Goal: Task Accomplishment & Management: Use online tool/utility

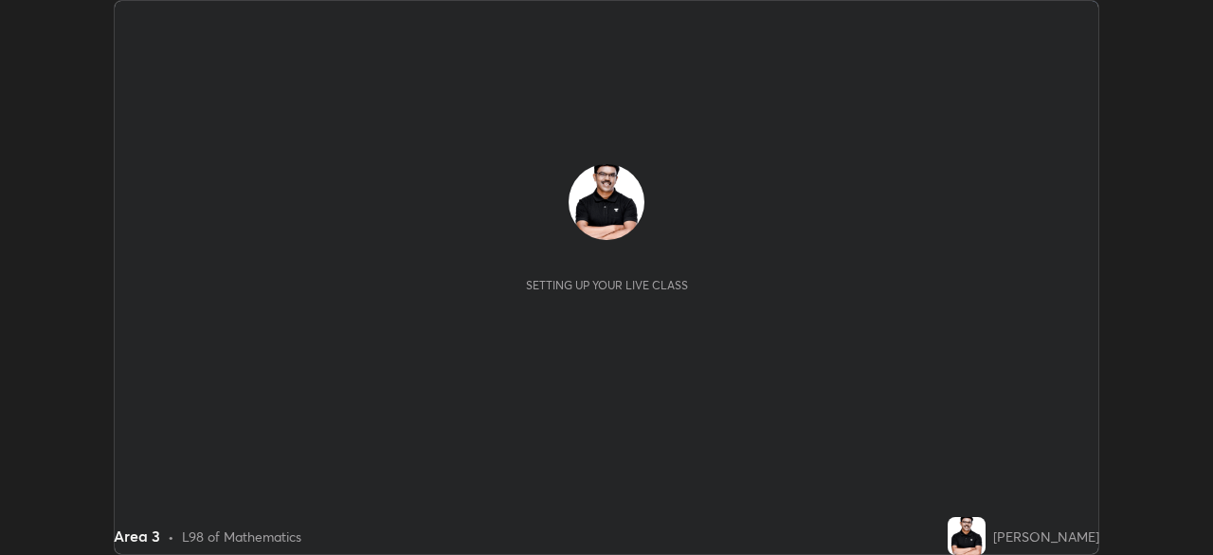
scroll to position [555, 1213]
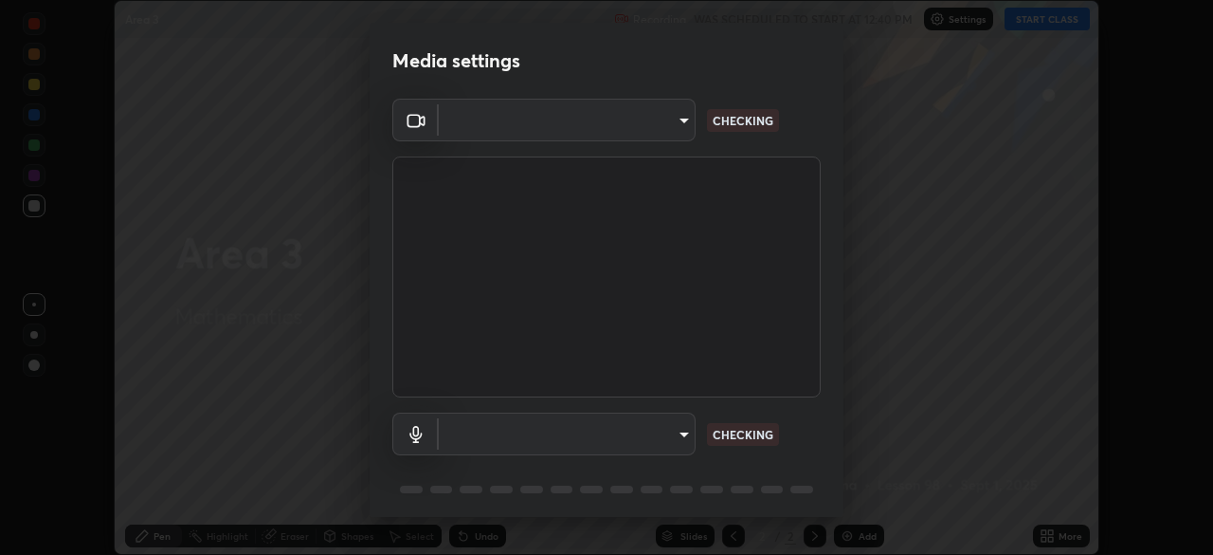
type input "6d46a3bbb121808cbb74c832f71dfccd0f2f4db2e0a8dcefa18edd627fde2ff4"
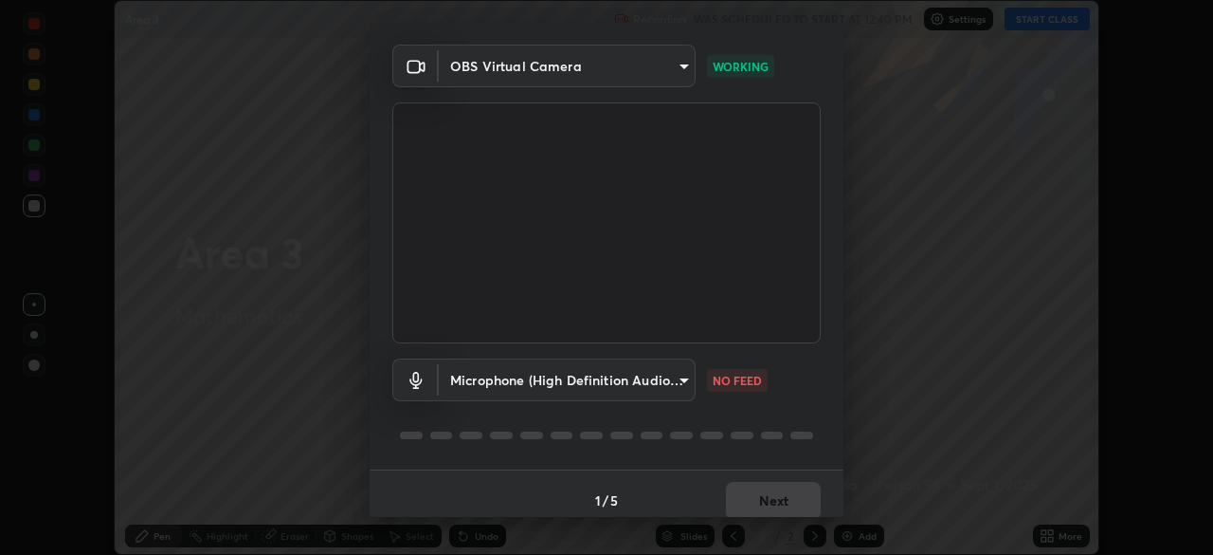
scroll to position [67, 0]
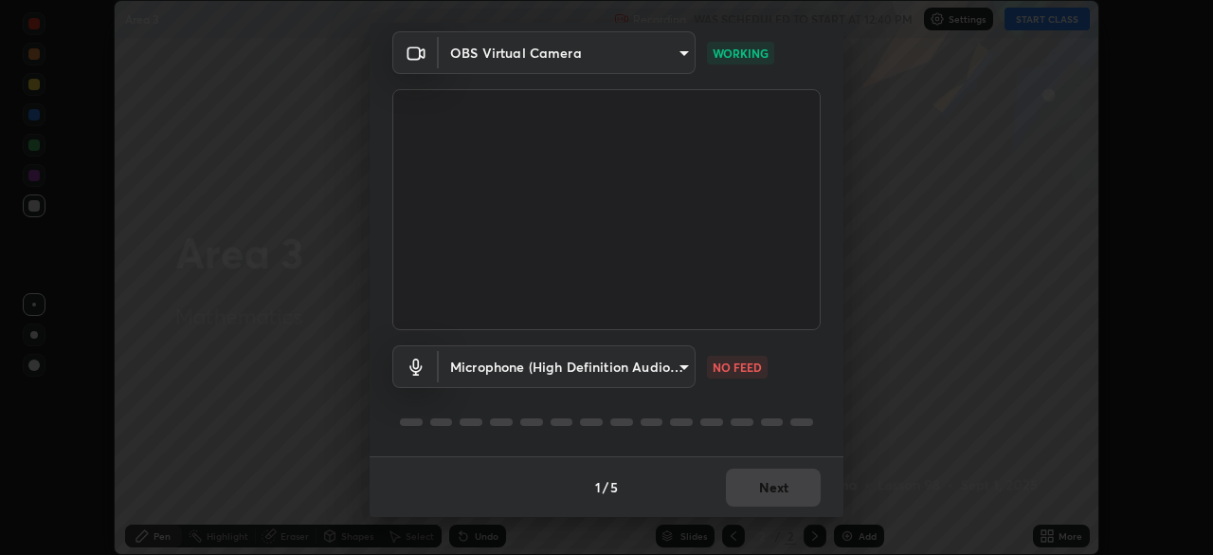
click at [676, 359] on body "Erase all Area 3 Recording WAS SCHEDULED TO START AT 12:40 PM Settings START CL…" at bounding box center [606, 277] width 1213 height 555
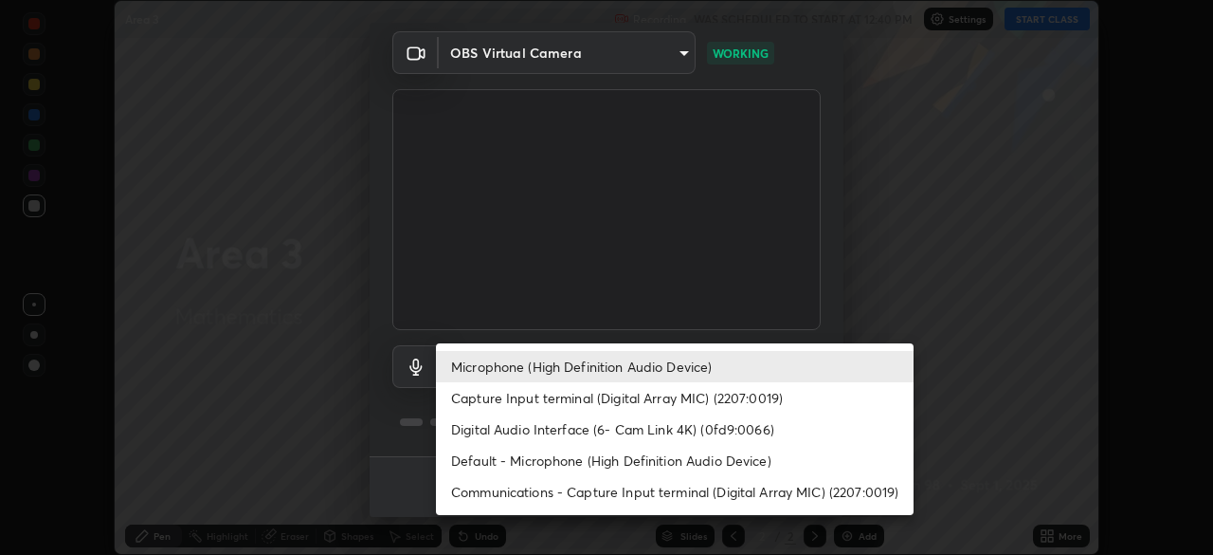
click at [661, 448] on li "Default - Microphone (High Definition Audio Device)" at bounding box center [675, 460] width 478 height 31
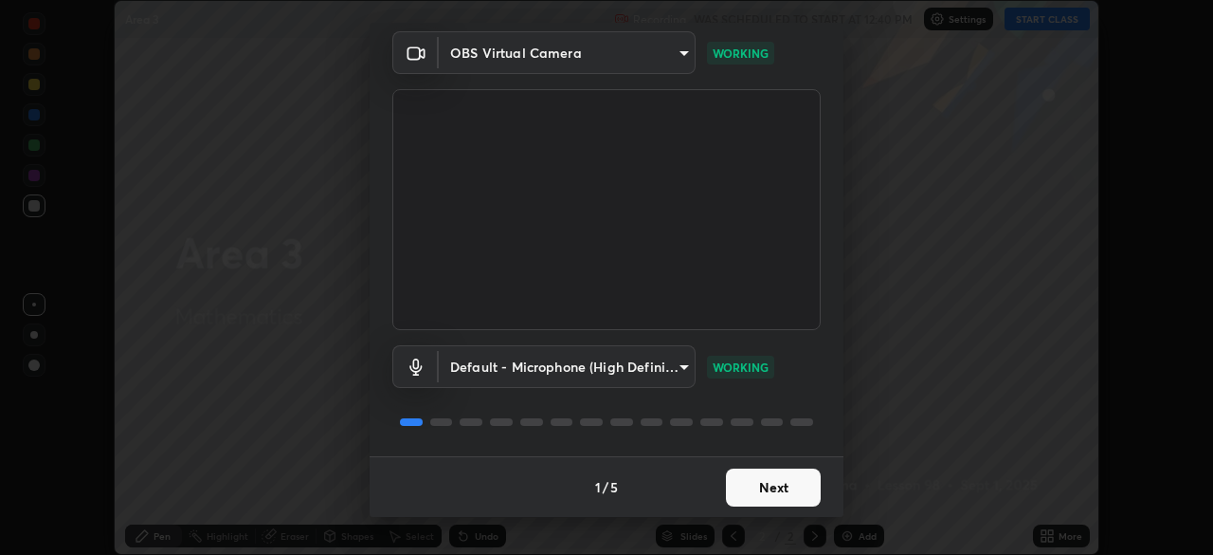
click at [677, 369] on body "Erase all Area 3 Recording WAS SCHEDULED TO START AT 12:40 PM Settings START CL…" at bounding box center [606, 277] width 1213 height 555
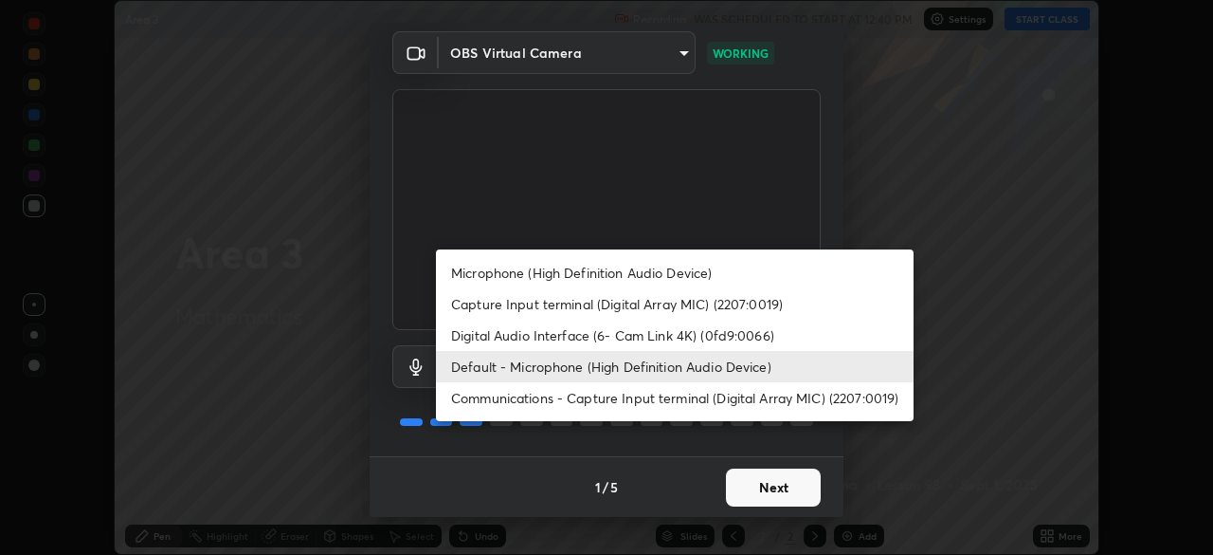
click at [640, 271] on li "Microphone (High Definition Audio Device)" at bounding box center [675, 272] width 478 height 31
type input "542551534069d815422f2d39fde6cbae80a89d9e5025ba2982a8294de1300f8f"
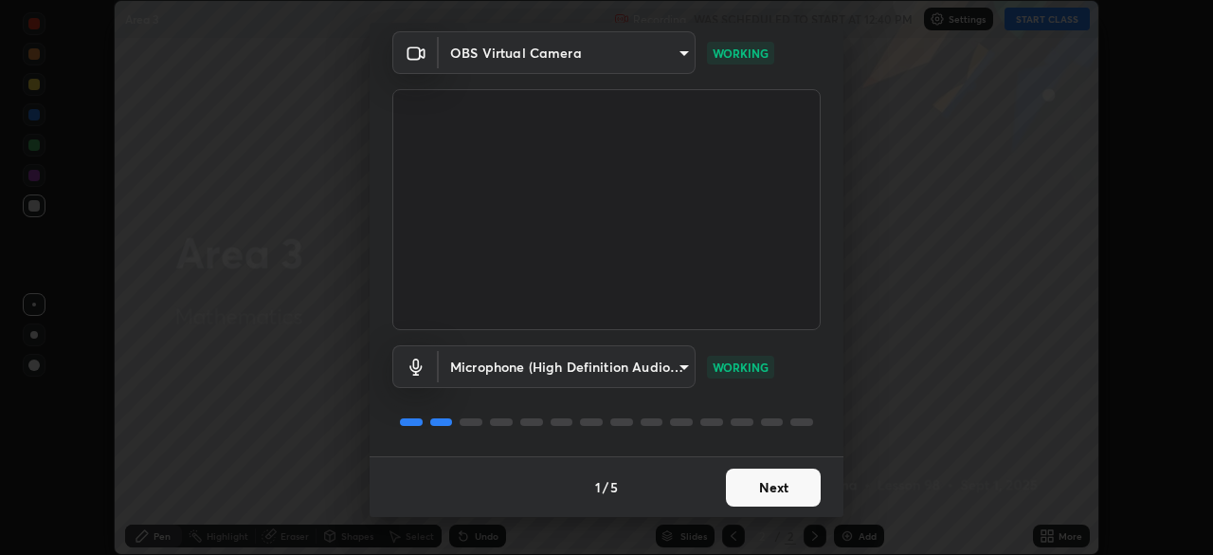
click at [785, 489] on button "Next" at bounding box center [773, 487] width 95 height 38
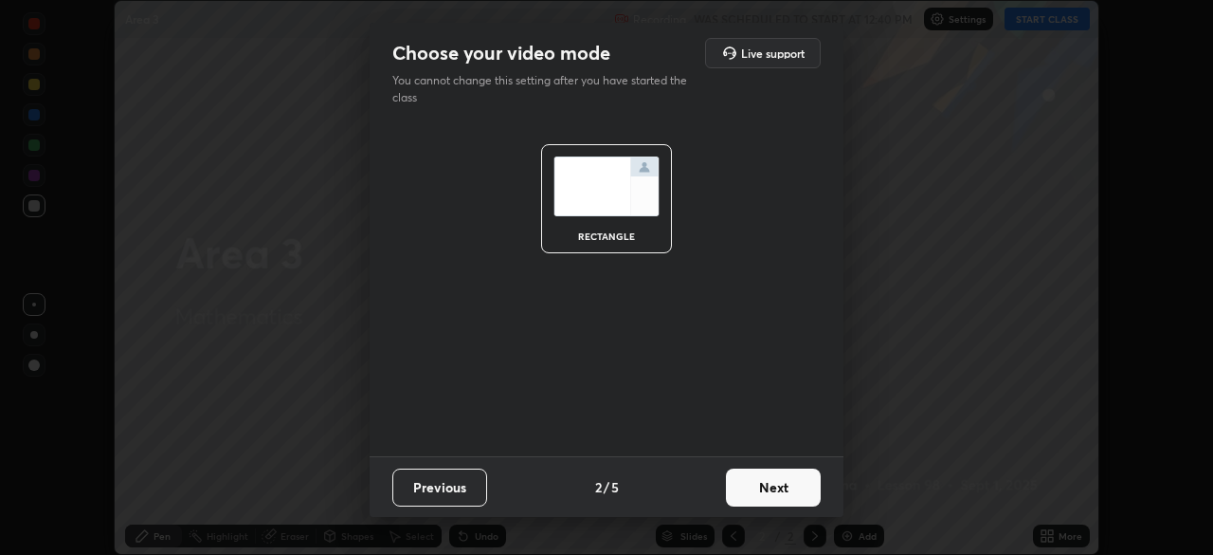
click at [791, 493] on button "Next" at bounding box center [773, 487] width 95 height 38
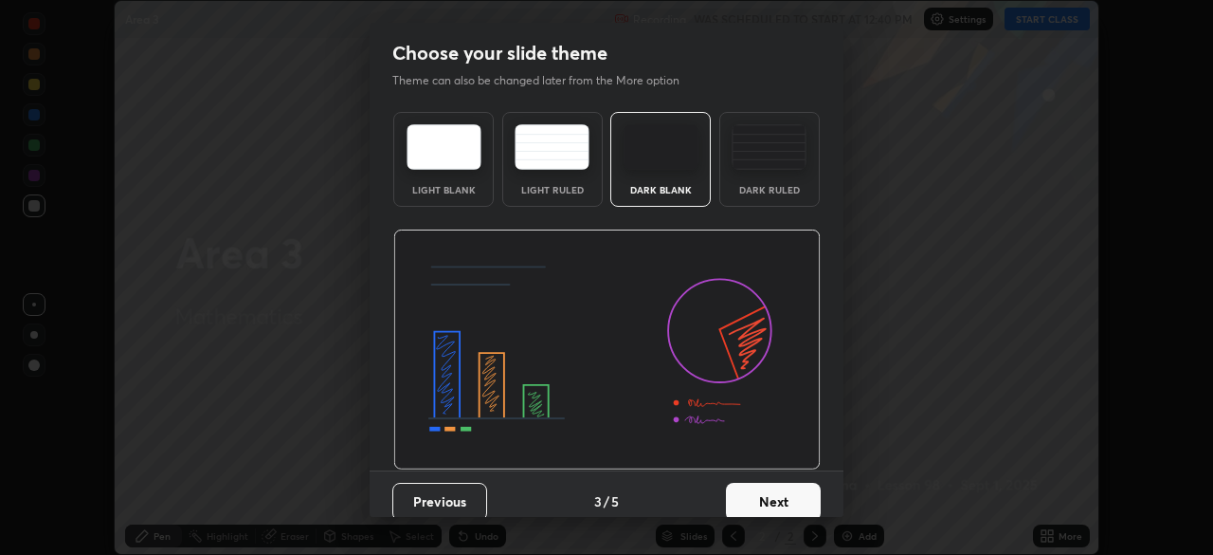
click at [796, 506] on button "Next" at bounding box center [773, 501] width 95 height 38
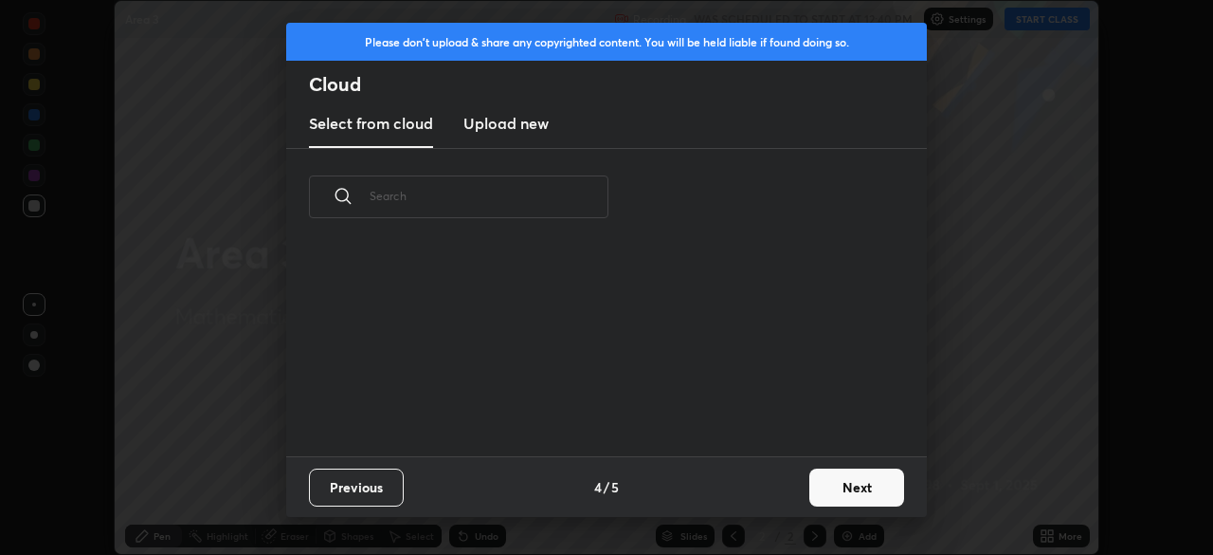
click at [838, 496] on button "Next" at bounding box center [856, 487] width 95 height 38
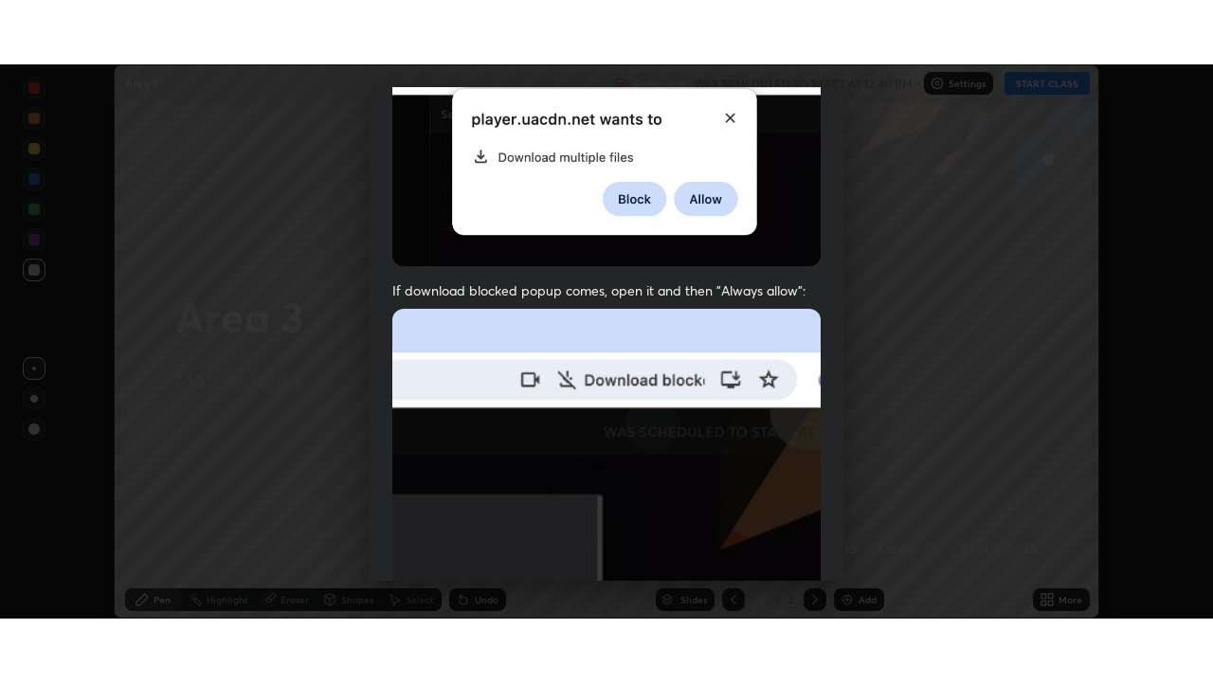
scroll to position [454, 0]
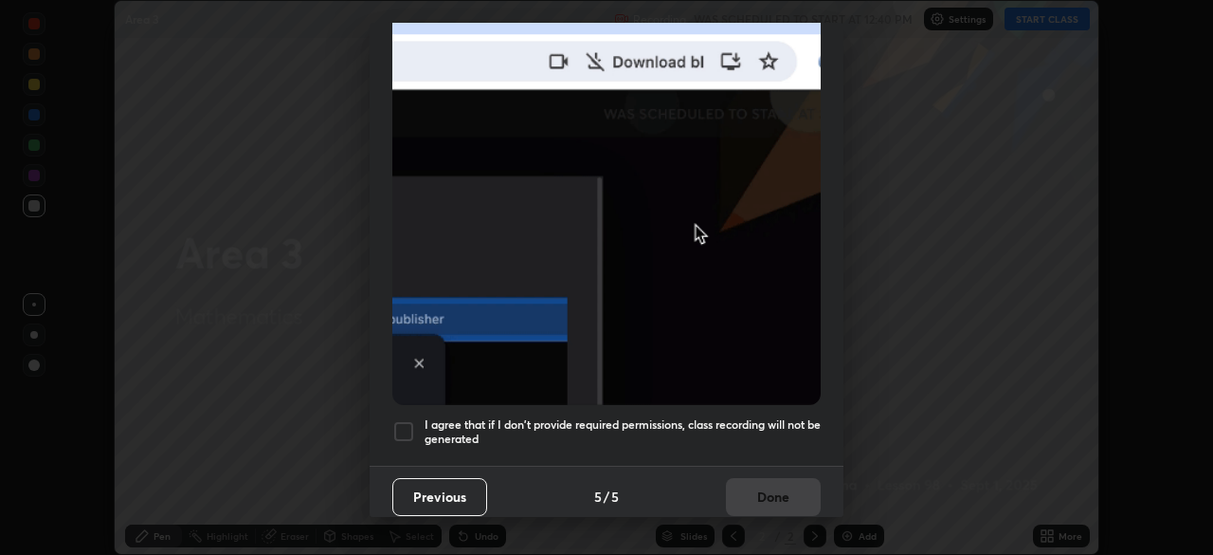
click at [405, 425] on div at bounding box center [403, 431] width 23 height 23
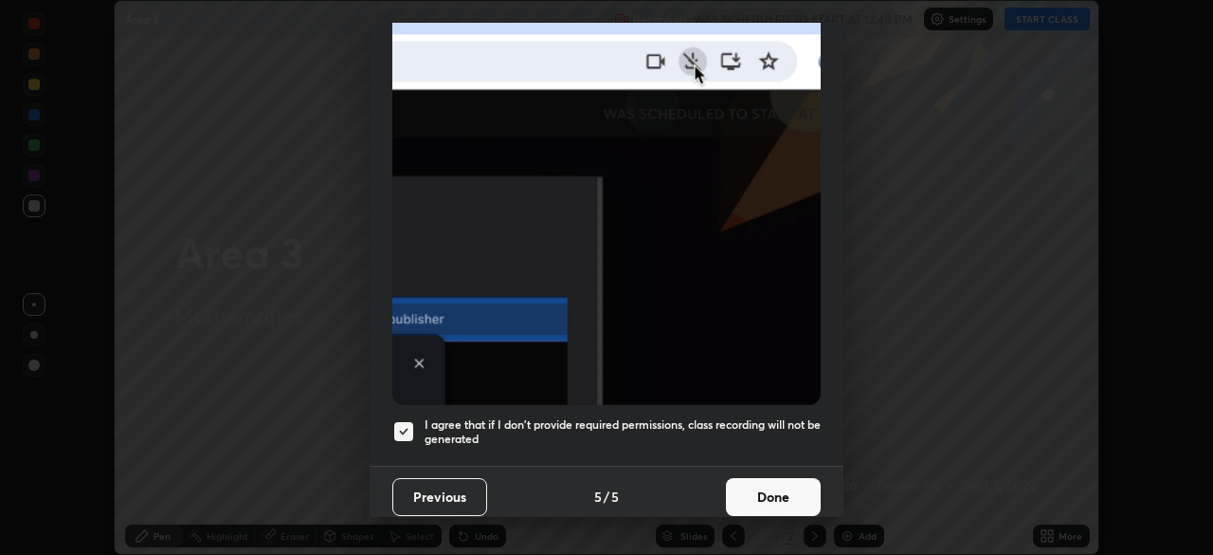
click at [789, 480] on button "Done" at bounding box center [773, 497] width 95 height 38
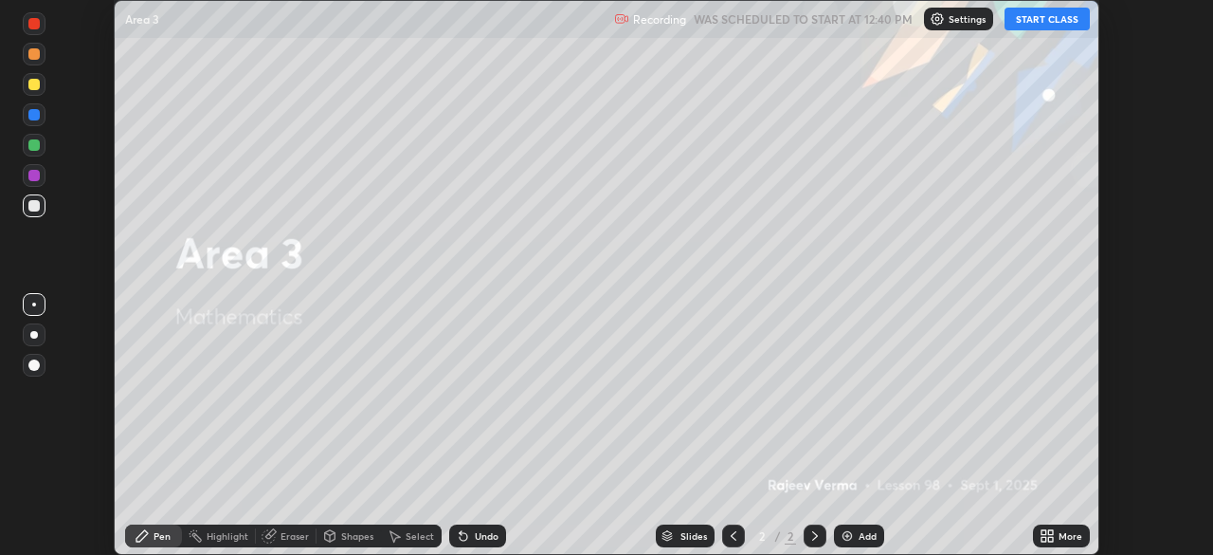
click at [1055, 20] on button "START CLASS" at bounding box center [1047, 19] width 85 height 23
click at [1052, 529] on icon at bounding box center [1047, 535] width 15 height 15
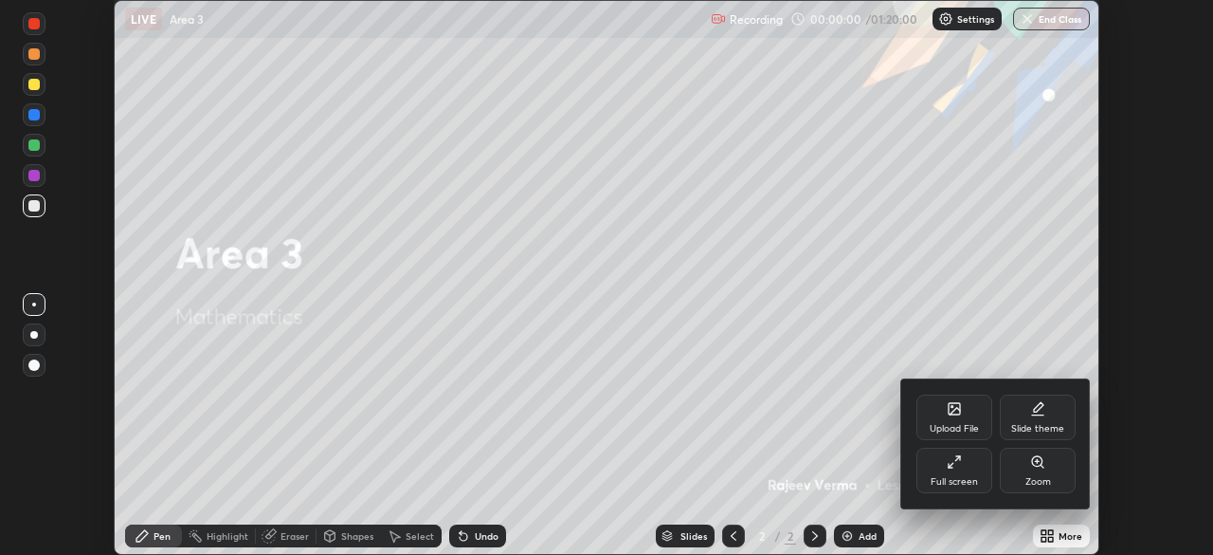
click at [964, 470] on div "Full screen" at bounding box center [955, 469] width 76 height 45
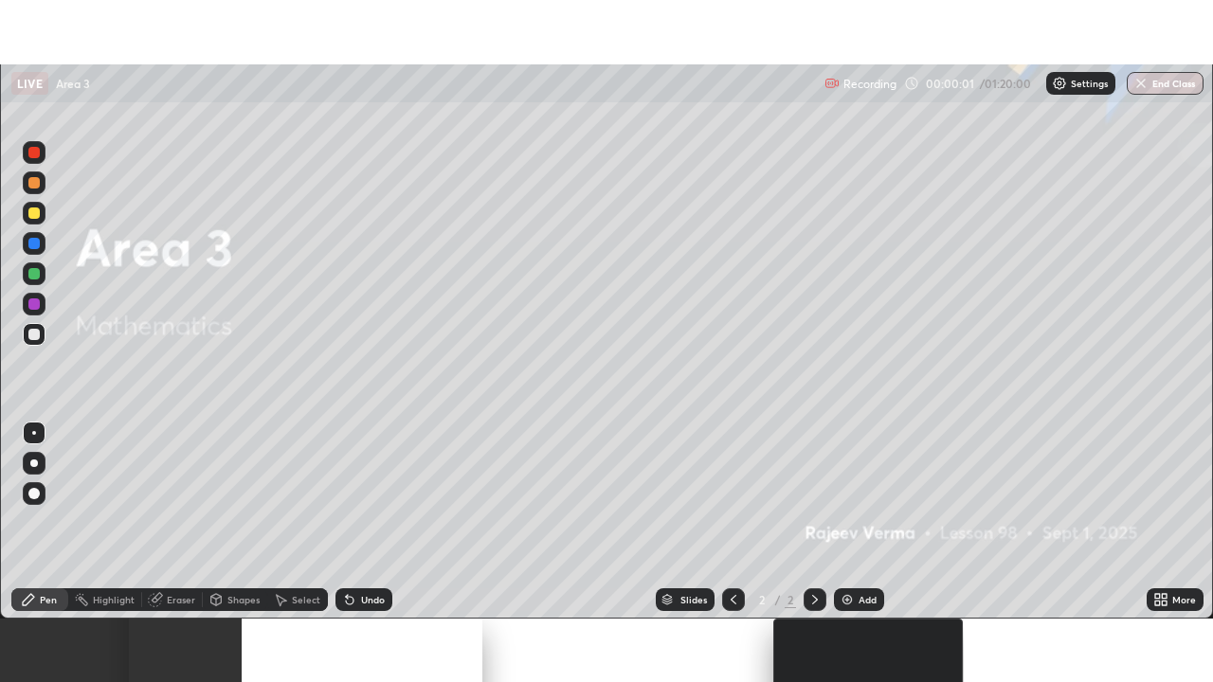
scroll to position [682, 1213]
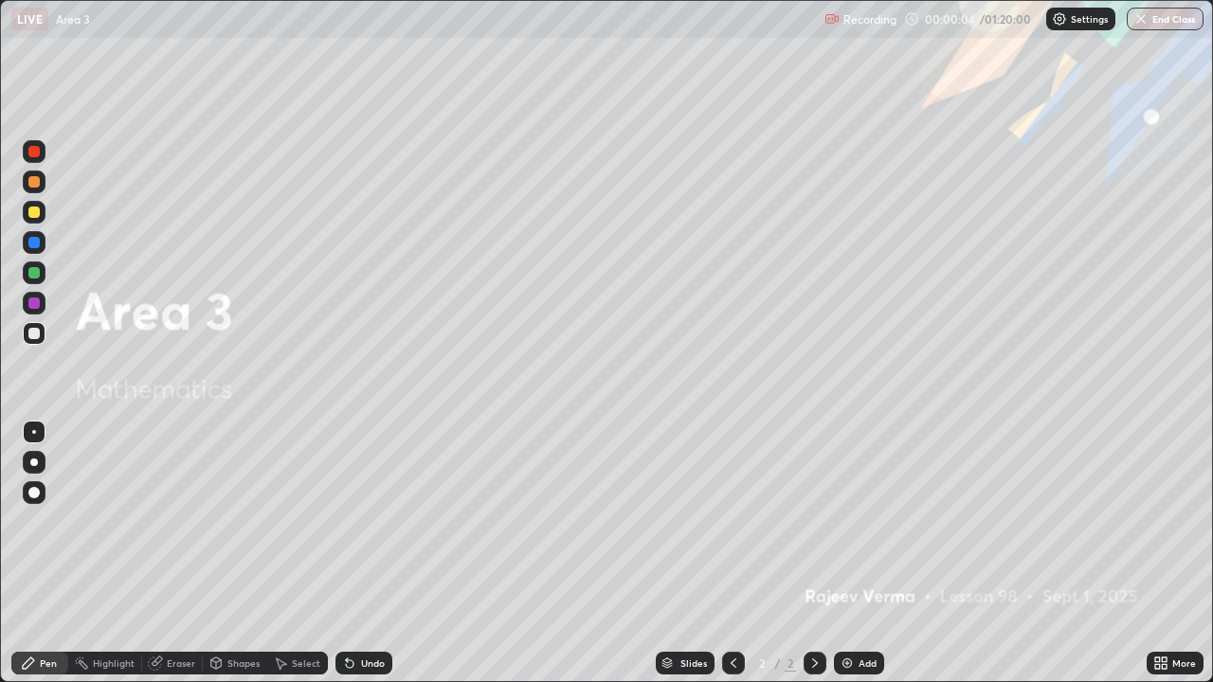
click at [854, 554] on div "Add" at bounding box center [859, 663] width 50 height 23
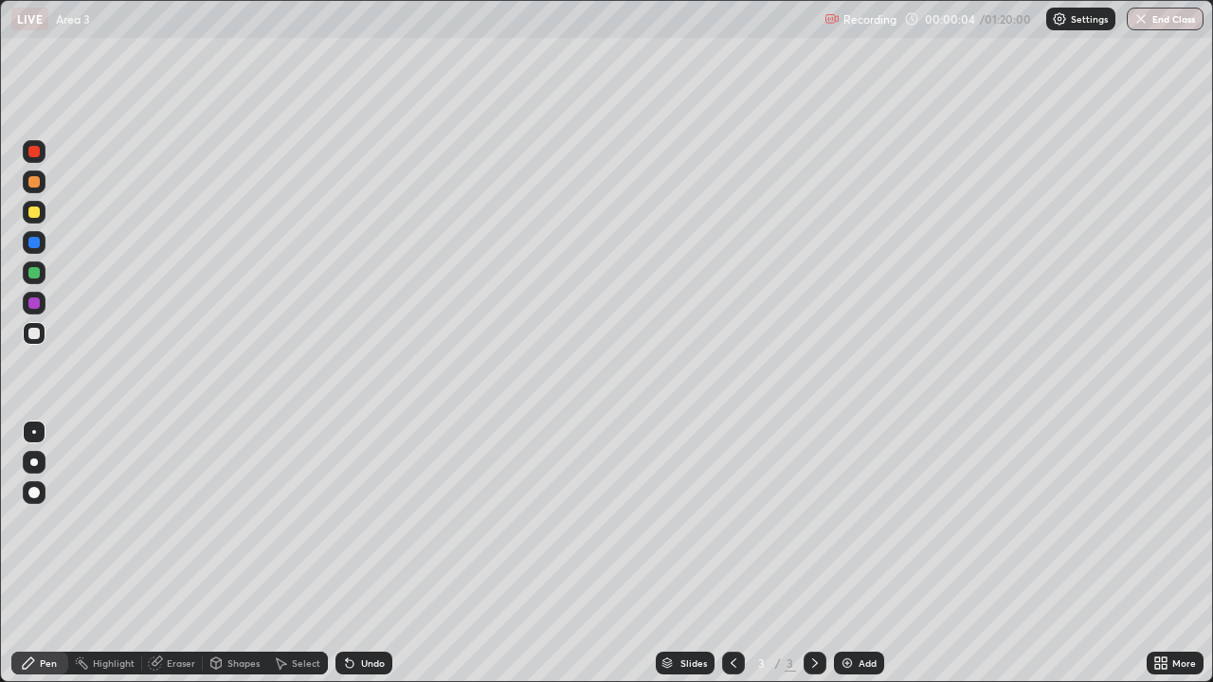
click at [856, 554] on div "Add" at bounding box center [859, 663] width 50 height 23
click at [855, 554] on div "Add" at bounding box center [859, 663] width 50 height 23
click at [851, 554] on img at bounding box center [847, 663] width 15 height 15
click at [852, 554] on img at bounding box center [847, 663] width 15 height 15
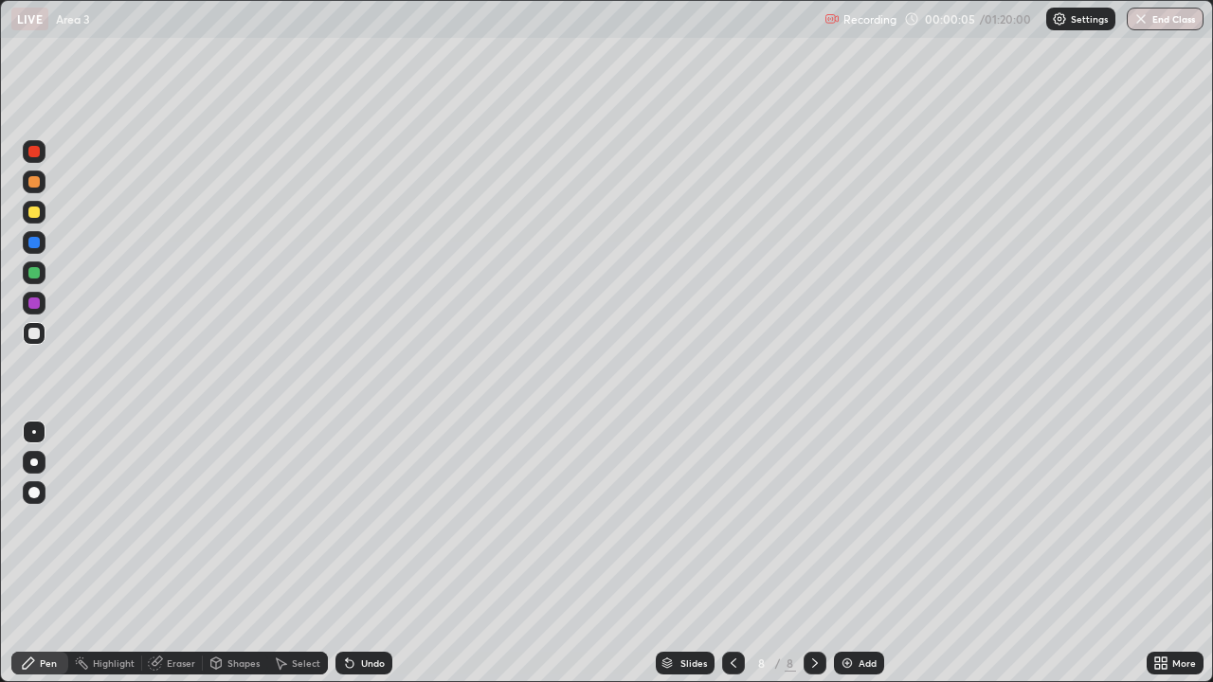
click at [851, 554] on img at bounding box center [847, 663] width 15 height 15
click at [848, 554] on div "Add" at bounding box center [859, 663] width 50 height 23
click at [739, 554] on div at bounding box center [733, 663] width 23 height 23
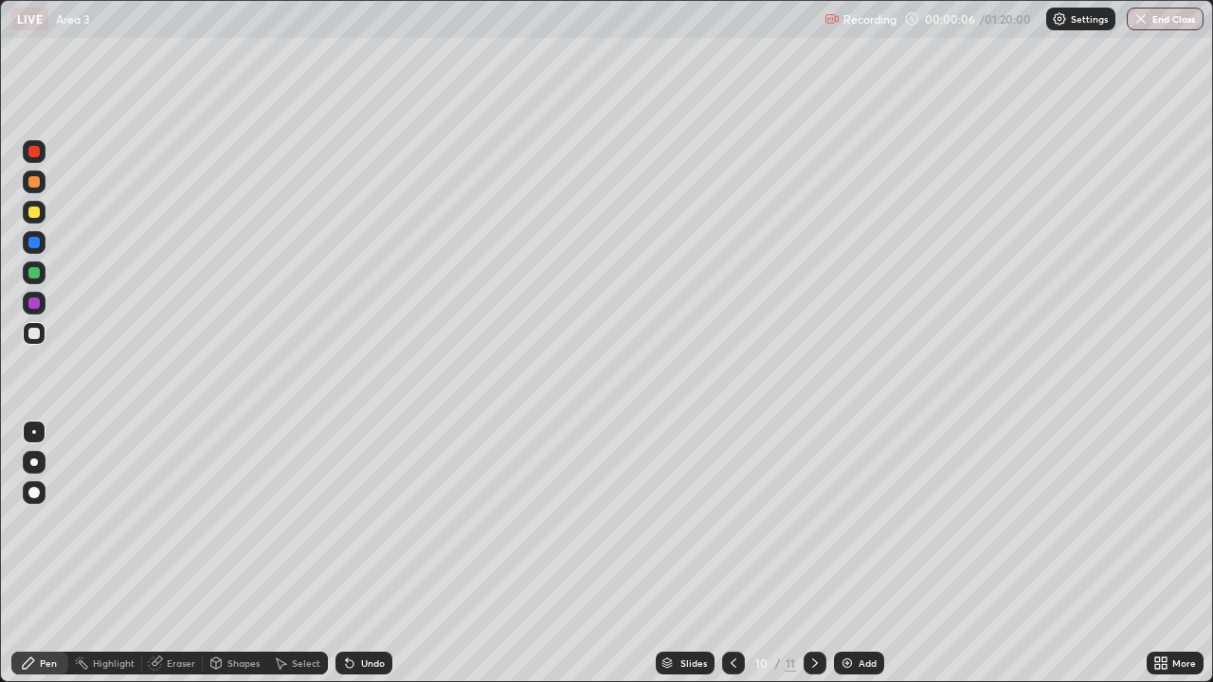
click at [732, 554] on icon at bounding box center [733, 663] width 15 height 15
click at [736, 554] on icon at bounding box center [733, 663] width 15 height 15
click at [732, 554] on icon at bounding box center [733, 663] width 15 height 15
click at [734, 554] on icon at bounding box center [734, 663] width 6 height 9
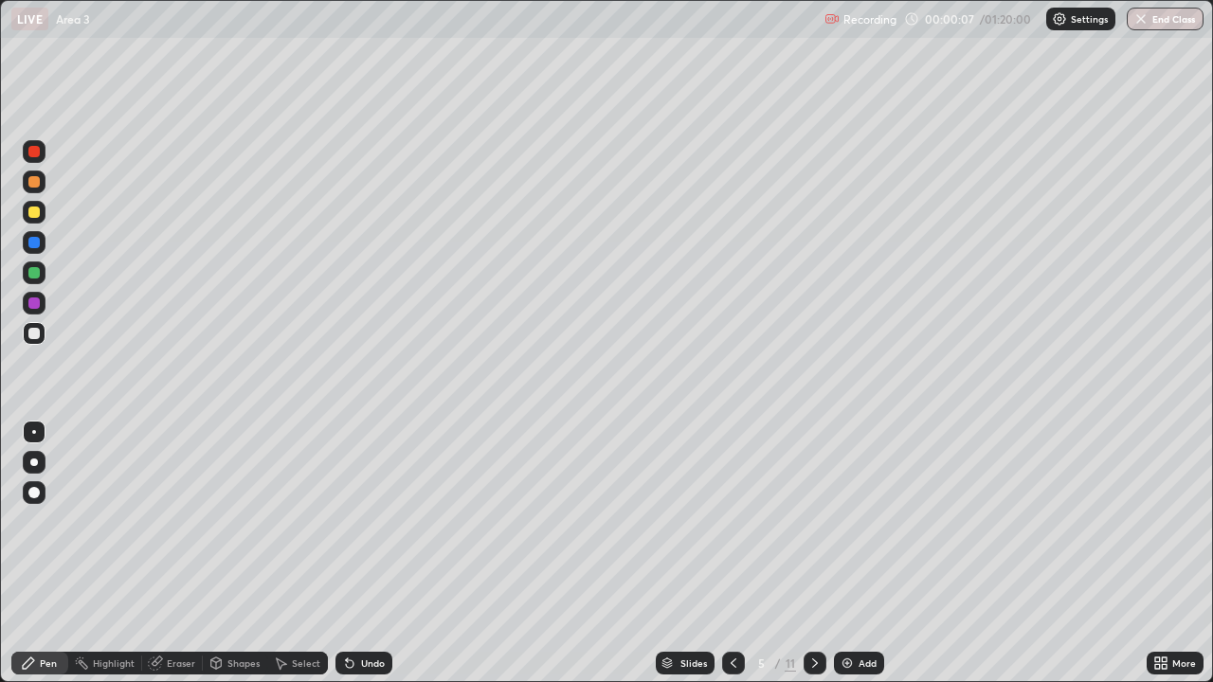
click at [735, 554] on div at bounding box center [733, 663] width 23 height 23
click at [733, 554] on icon at bounding box center [734, 663] width 6 height 9
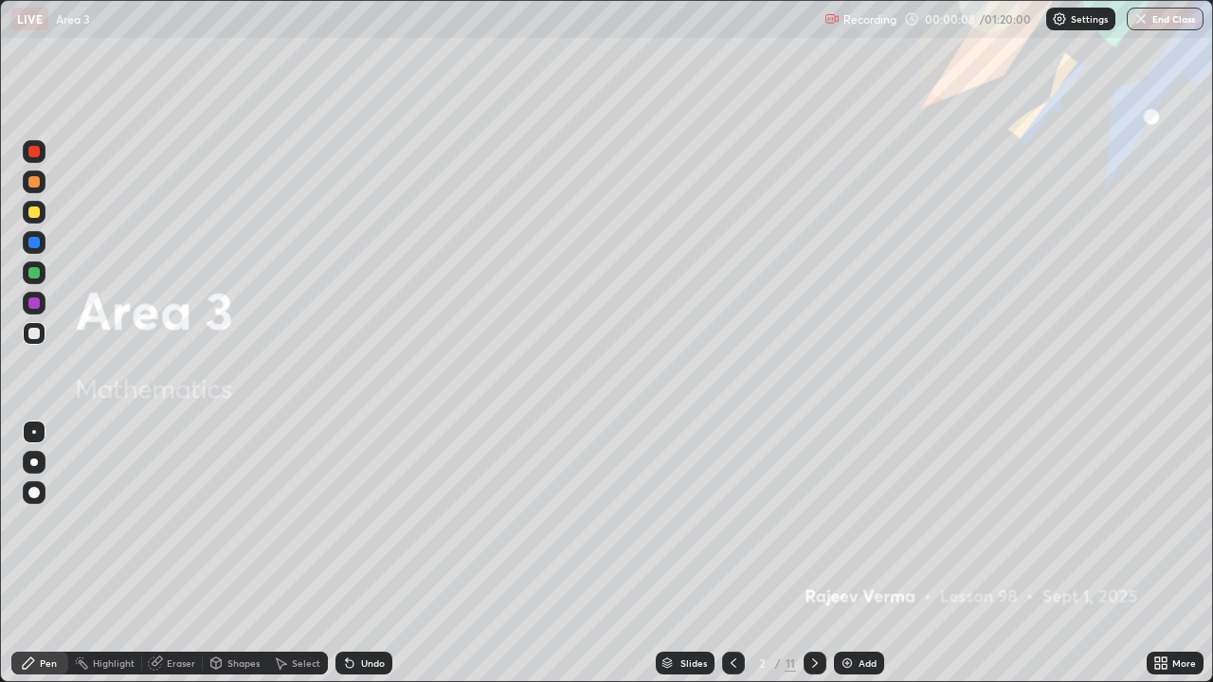
click at [732, 554] on icon at bounding box center [733, 663] width 15 height 15
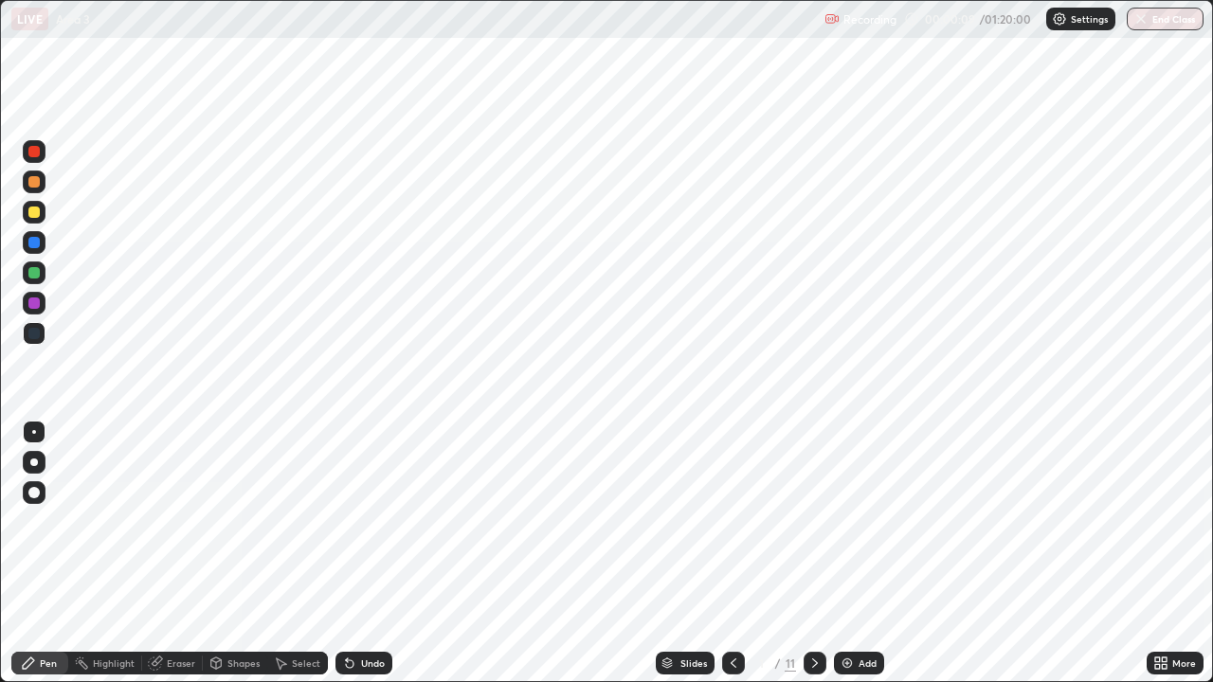
click at [809, 554] on icon at bounding box center [815, 663] width 15 height 15
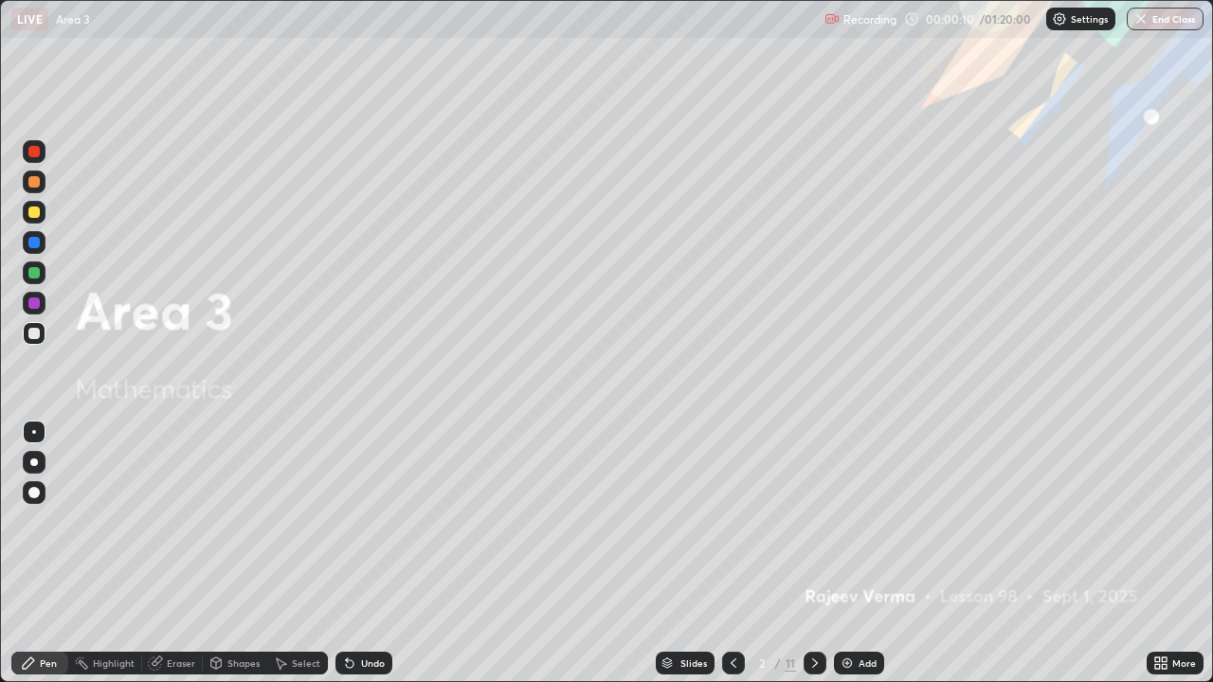
click at [813, 554] on icon at bounding box center [815, 663] width 15 height 15
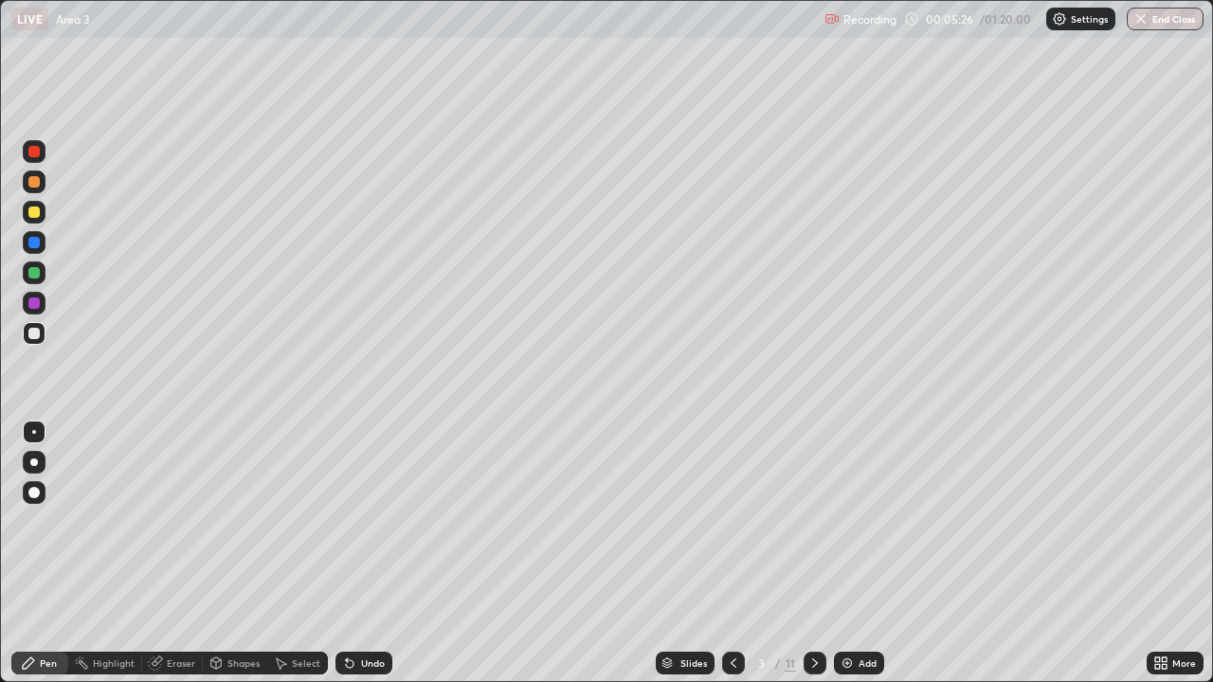
click at [35, 334] on div at bounding box center [33, 333] width 11 height 11
click at [36, 209] on div at bounding box center [33, 212] width 11 height 11
click at [33, 333] on div at bounding box center [33, 333] width 11 height 11
click at [33, 214] on div at bounding box center [33, 212] width 11 height 11
click at [34, 332] on div at bounding box center [33, 333] width 11 height 11
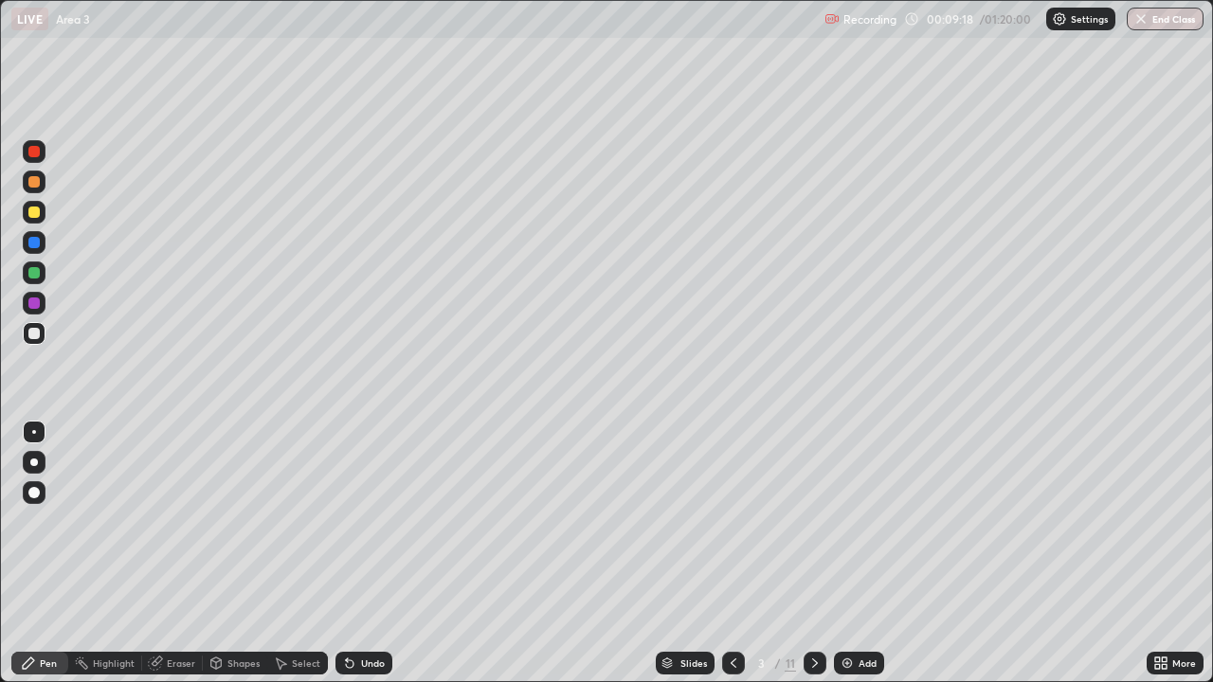
click at [38, 212] on div at bounding box center [33, 212] width 11 height 11
click at [31, 186] on div at bounding box center [33, 181] width 11 height 11
click at [33, 334] on div at bounding box center [33, 333] width 11 height 11
click at [167, 554] on div "Eraser" at bounding box center [181, 663] width 28 height 9
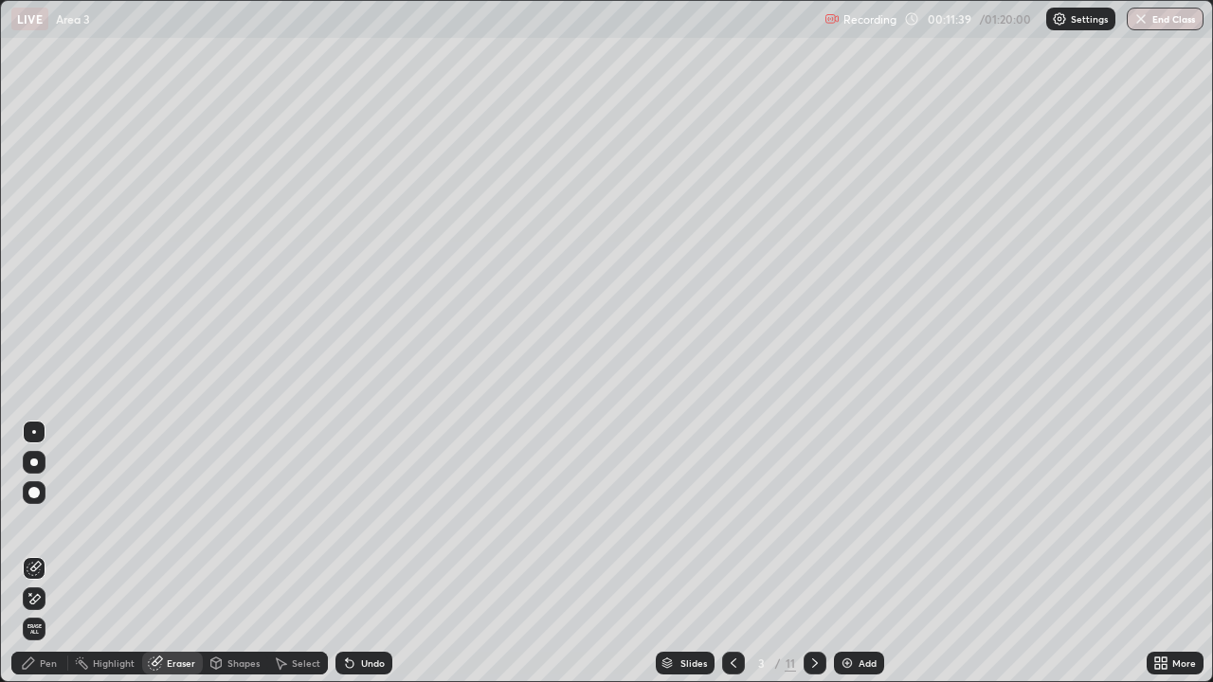
click at [49, 554] on div "Pen" at bounding box center [48, 663] width 17 height 9
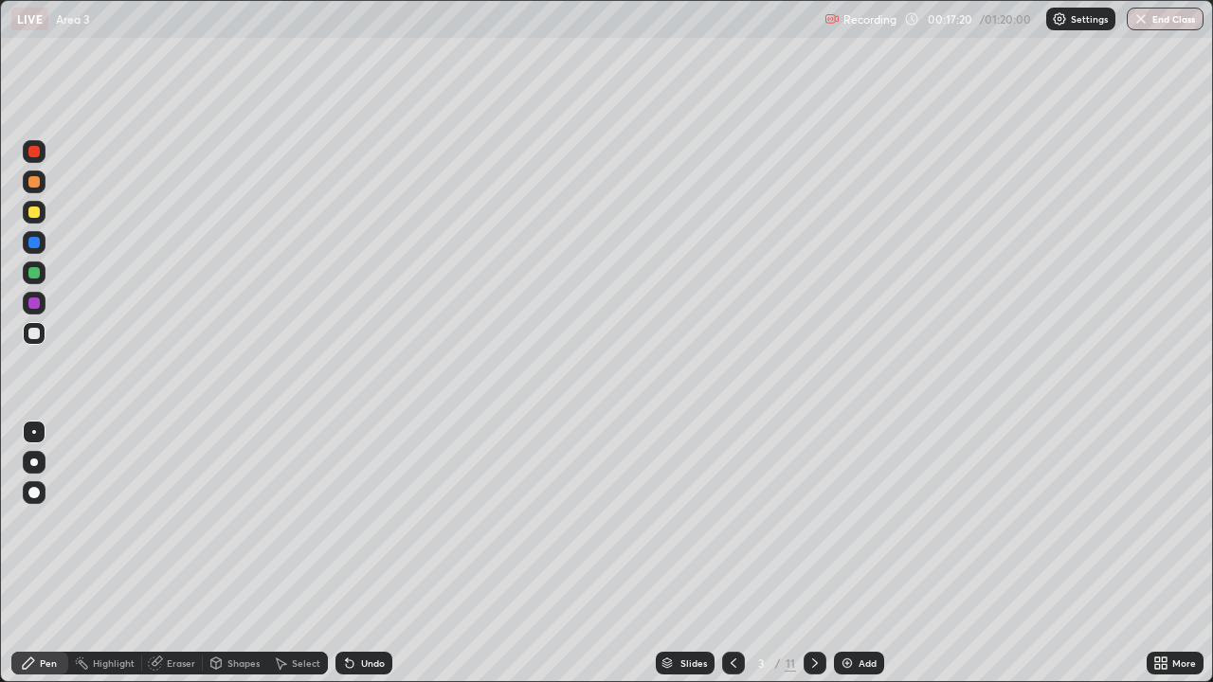
click at [254, 554] on div "Shapes" at bounding box center [243, 663] width 32 height 9
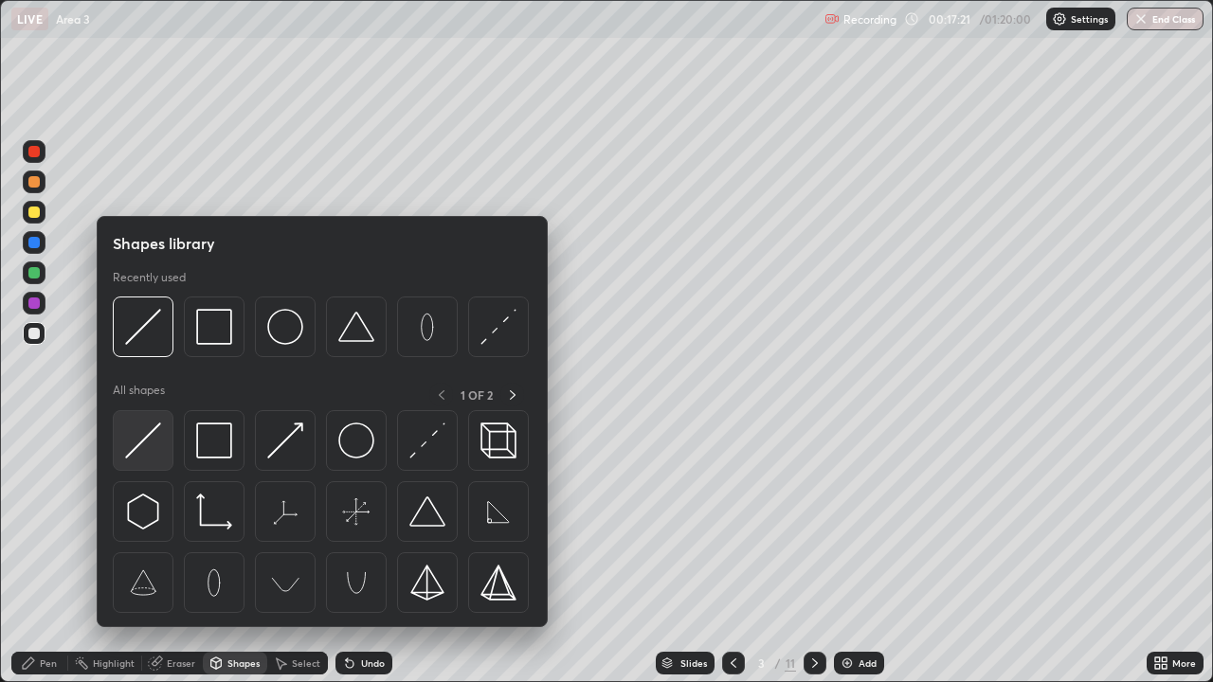
click at [141, 444] on img at bounding box center [143, 441] width 36 height 36
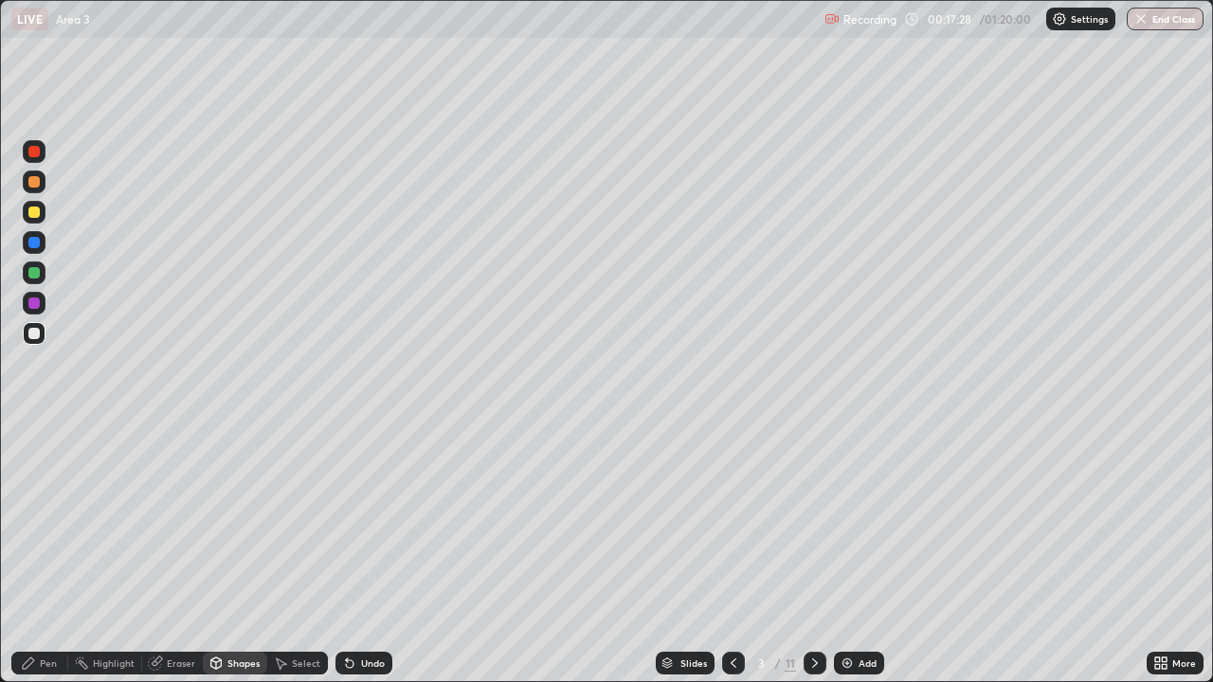
click at [36, 274] on div at bounding box center [33, 272] width 11 height 11
click at [51, 554] on div "Pen" at bounding box center [48, 663] width 17 height 9
click at [189, 554] on div "Eraser" at bounding box center [181, 663] width 28 height 9
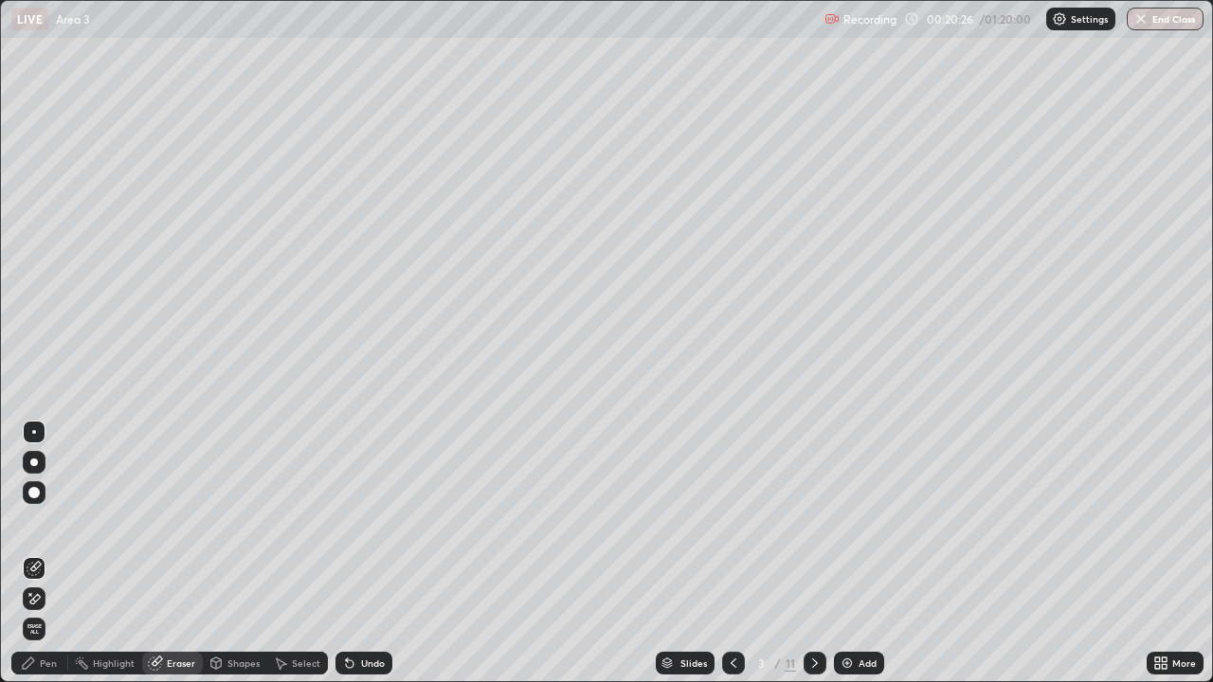
click at [48, 554] on div "Pen" at bounding box center [48, 663] width 17 height 9
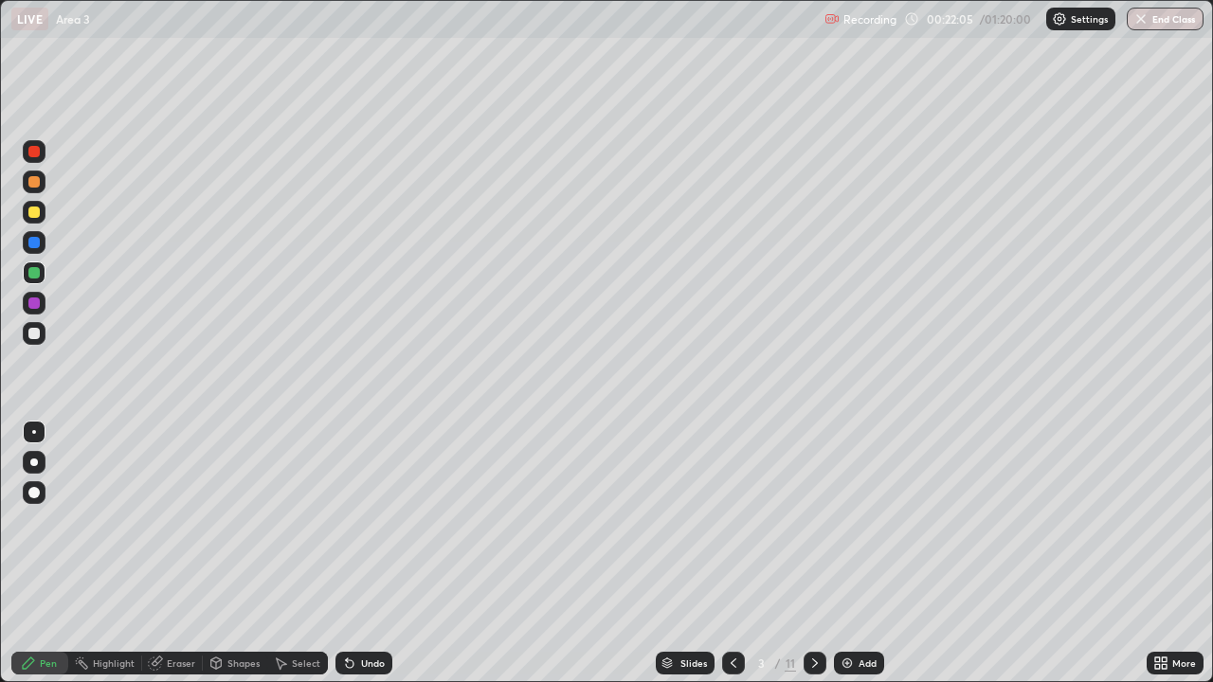
click at [813, 554] on icon at bounding box center [815, 663] width 15 height 15
click at [35, 212] on div at bounding box center [33, 212] width 11 height 11
click at [37, 272] on div at bounding box center [33, 272] width 11 height 11
click at [234, 554] on div "Shapes" at bounding box center [243, 663] width 32 height 9
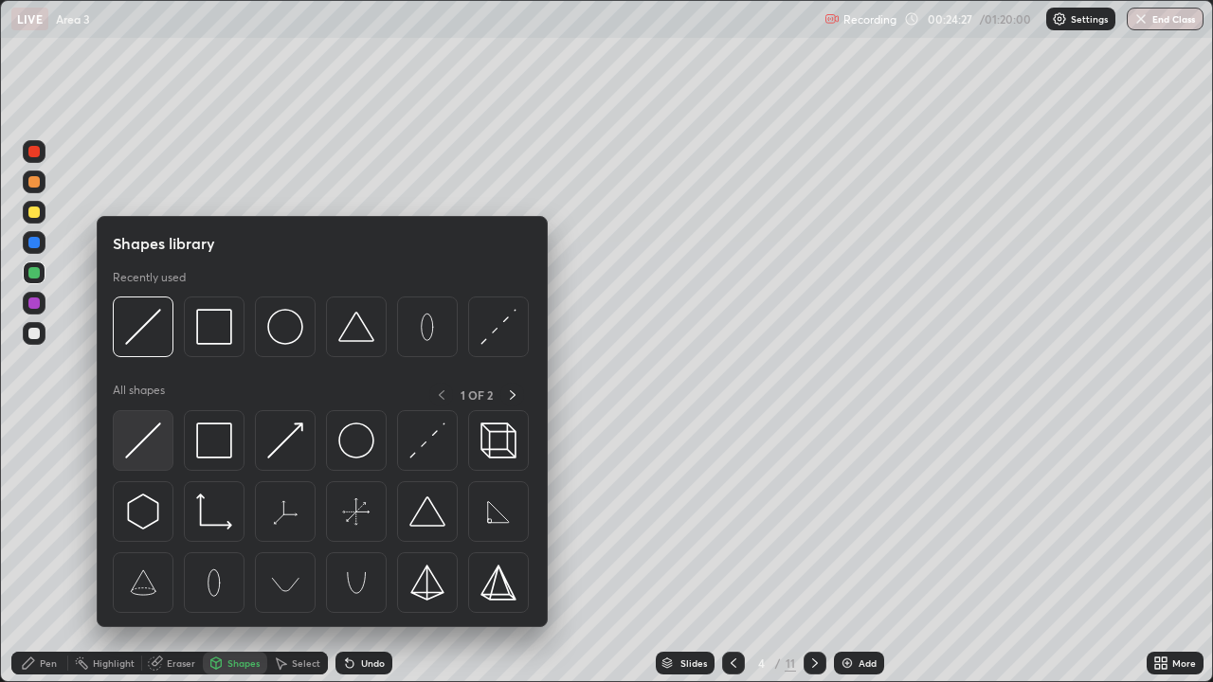
click at [139, 439] on img at bounding box center [143, 441] width 36 height 36
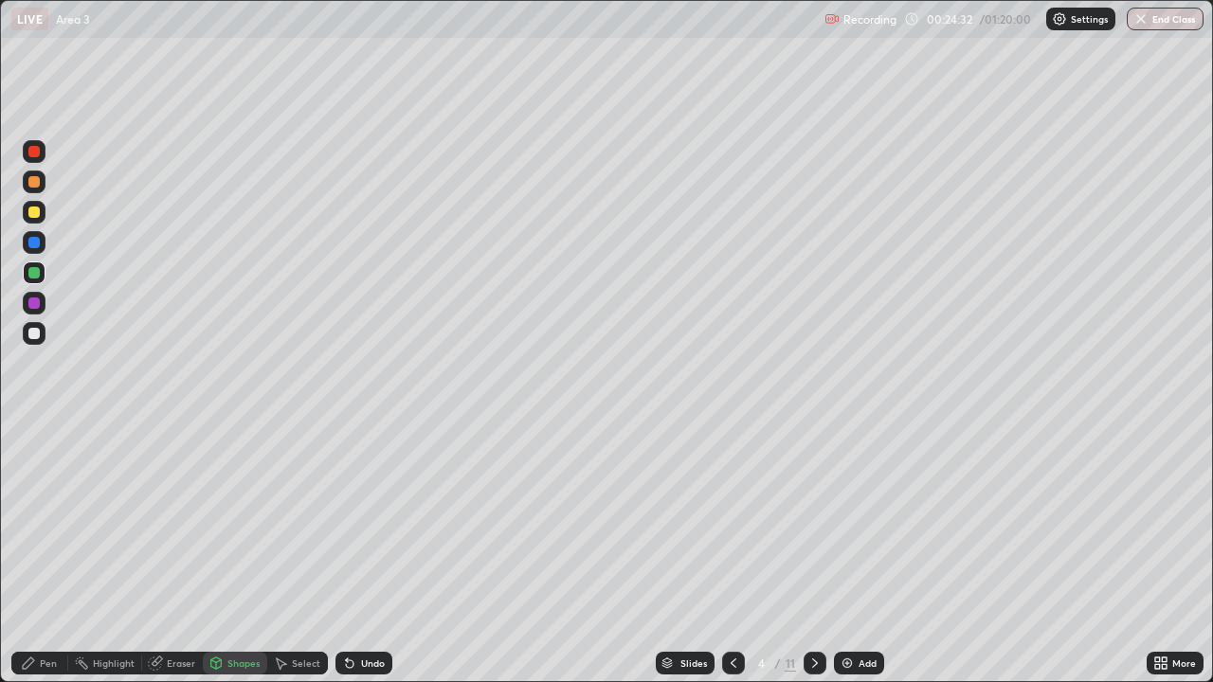
click at [36, 216] on div at bounding box center [33, 212] width 11 height 11
click at [34, 335] on div at bounding box center [33, 333] width 11 height 11
click at [48, 554] on div "Pen" at bounding box center [48, 663] width 17 height 9
click at [33, 275] on div at bounding box center [33, 272] width 11 height 11
click at [35, 240] on div at bounding box center [33, 242] width 11 height 11
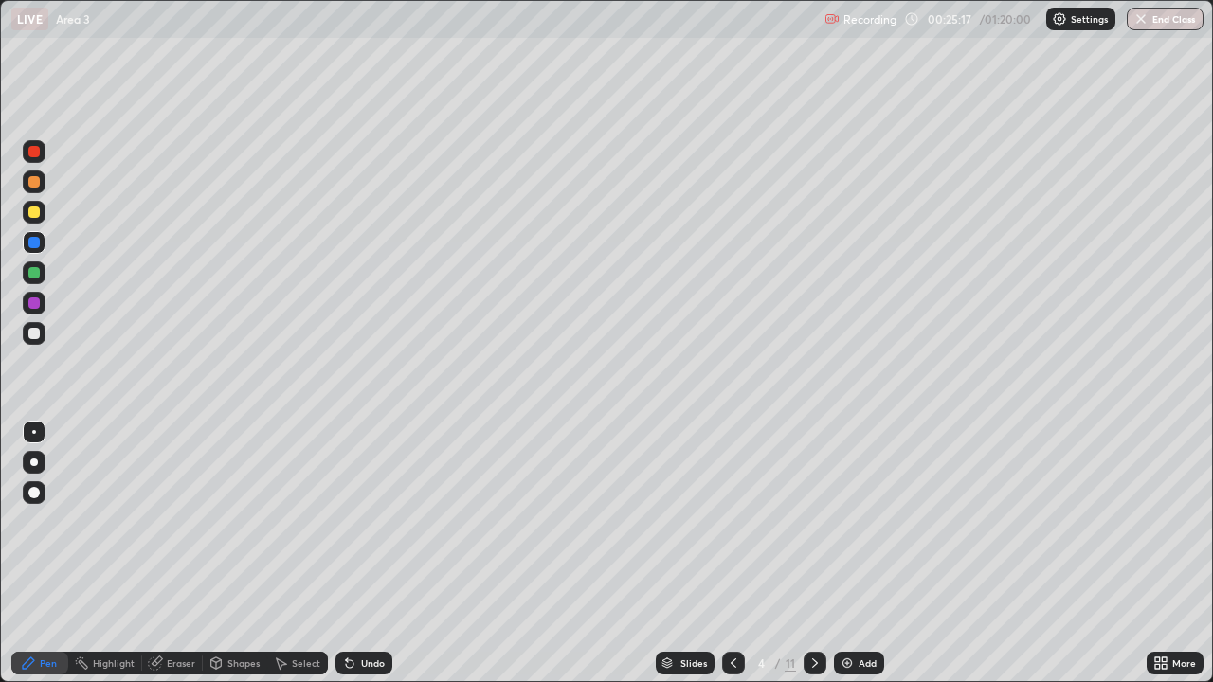
click at [230, 554] on div "Shapes" at bounding box center [243, 663] width 32 height 9
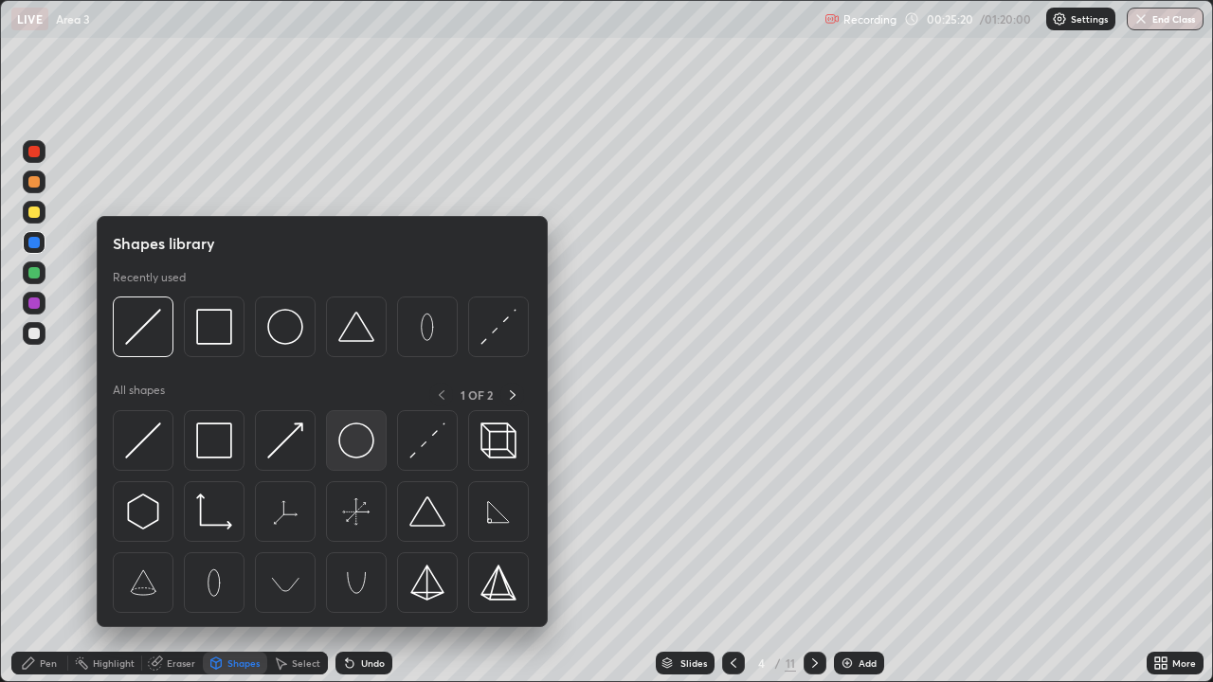
click at [350, 449] on img at bounding box center [356, 441] width 36 height 36
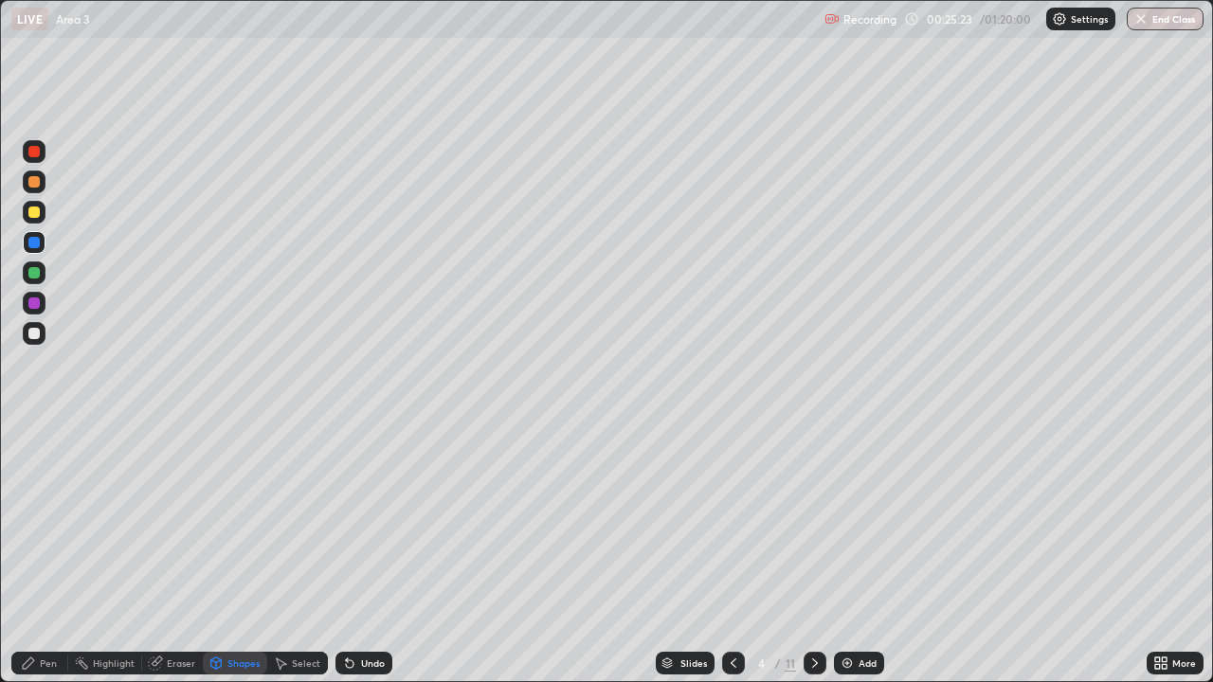
click at [230, 554] on div "Shapes" at bounding box center [243, 663] width 32 height 9
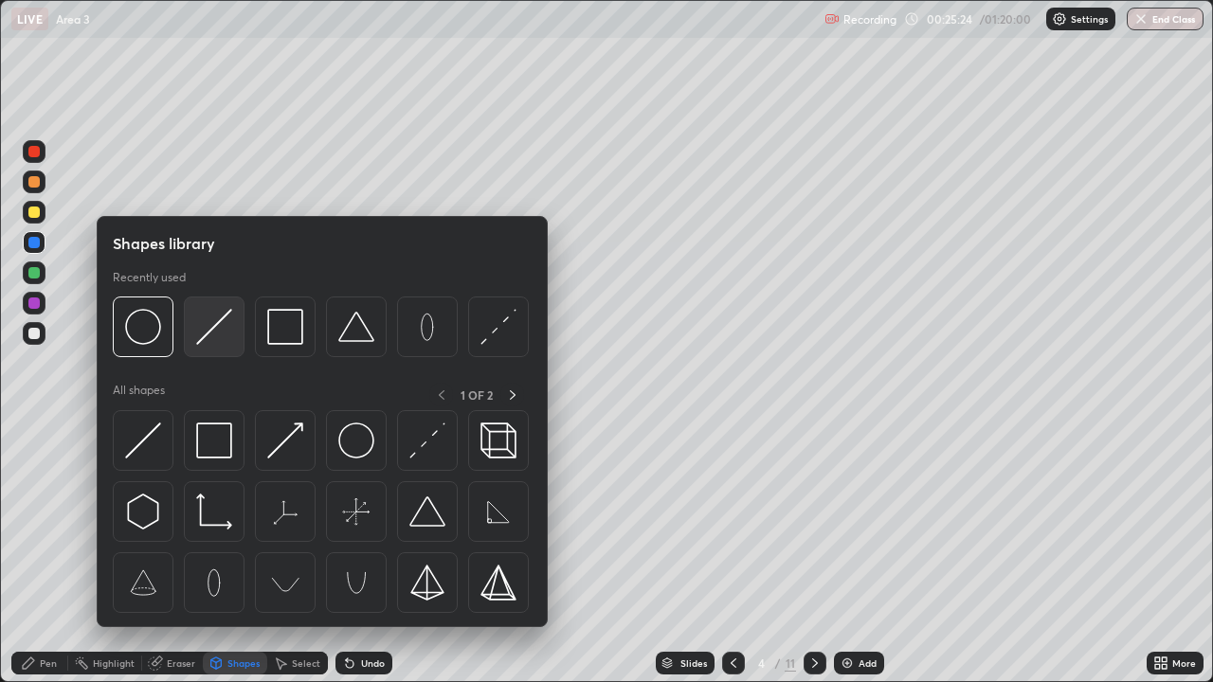
click at [213, 331] on img at bounding box center [214, 327] width 36 height 36
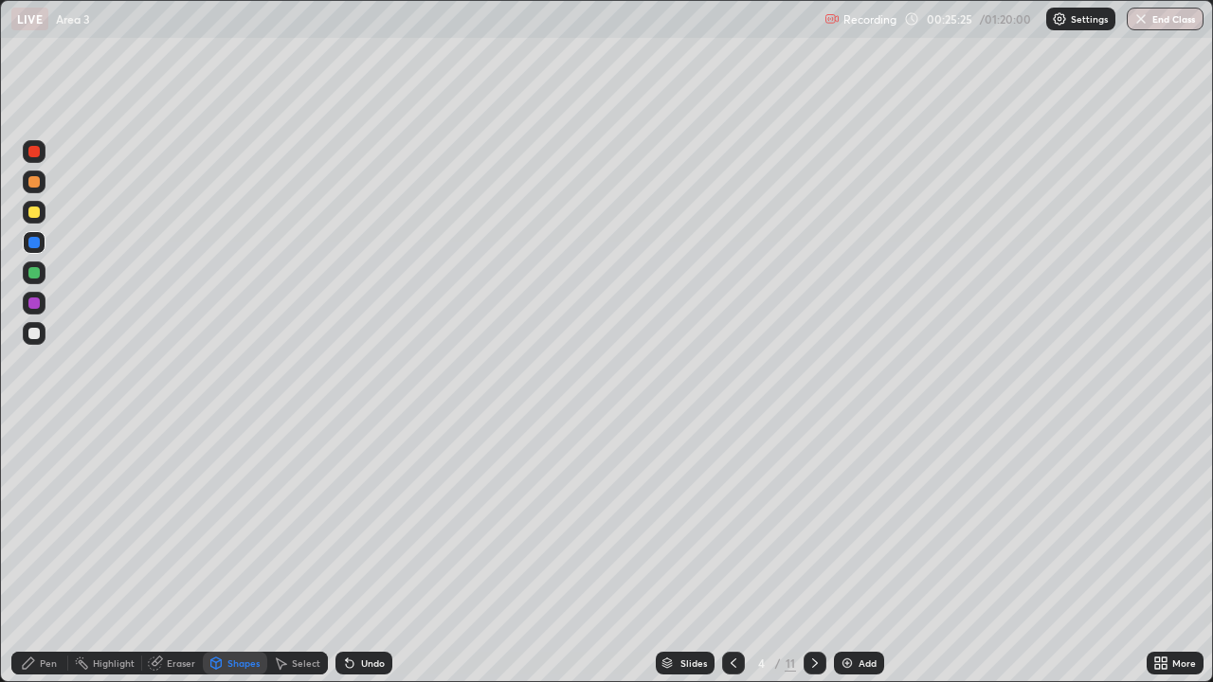
click at [32, 337] on div at bounding box center [33, 333] width 11 height 11
click at [35, 274] on div at bounding box center [33, 272] width 11 height 11
click at [45, 554] on div "Pen" at bounding box center [48, 663] width 17 height 9
click at [37, 332] on div at bounding box center [33, 333] width 11 height 11
click at [165, 554] on div "Eraser" at bounding box center [172, 663] width 61 height 23
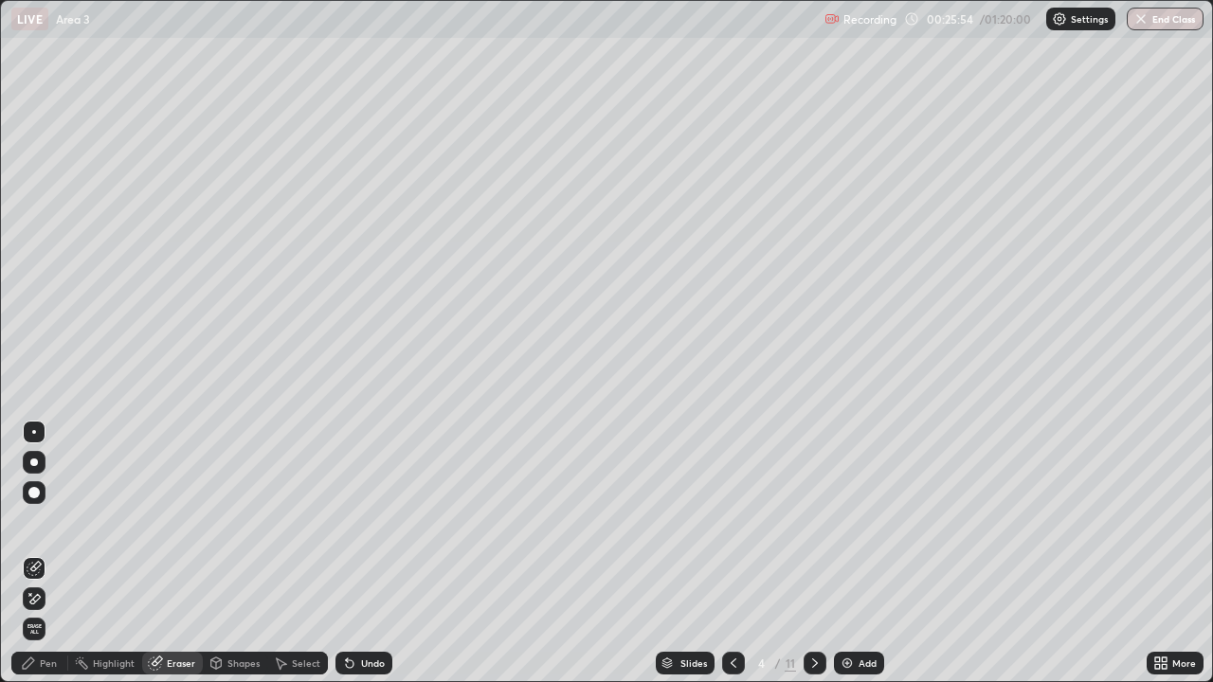
click at [35, 554] on icon at bounding box center [34, 568] width 15 height 15
click at [38, 554] on div "Pen" at bounding box center [39, 663] width 57 height 23
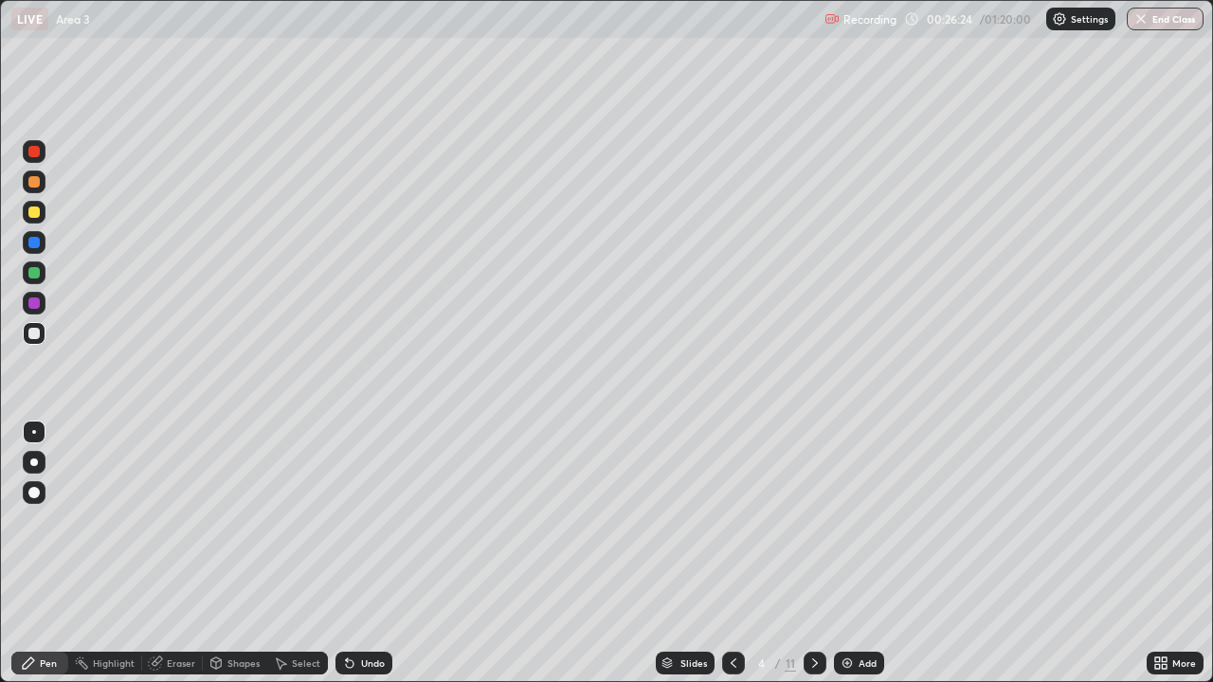
click at [39, 212] on div at bounding box center [33, 212] width 11 height 11
click at [237, 554] on div "Shapes" at bounding box center [243, 663] width 32 height 9
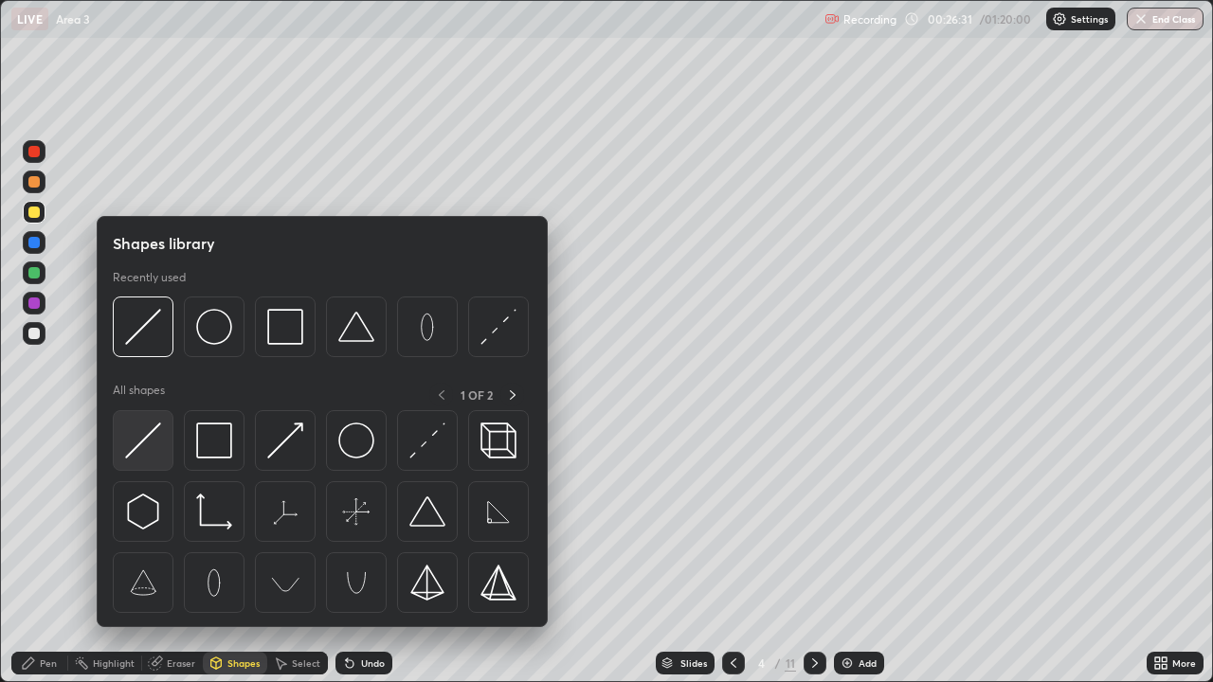
click at [149, 443] on img at bounding box center [143, 441] width 36 height 36
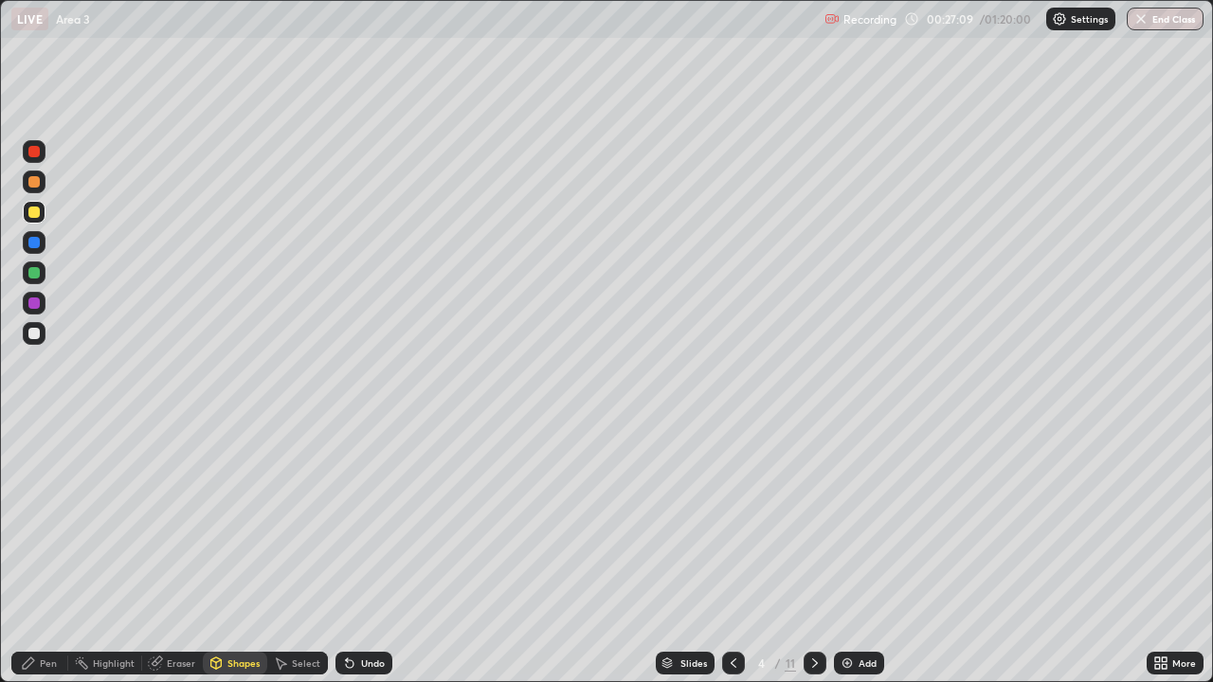
click at [37, 273] on div at bounding box center [33, 272] width 11 height 11
click at [55, 554] on div "Pen" at bounding box center [48, 663] width 17 height 9
click at [34, 213] on div at bounding box center [33, 212] width 11 height 11
click at [39, 215] on div at bounding box center [33, 212] width 11 height 11
click at [253, 554] on div "Shapes" at bounding box center [243, 663] width 32 height 9
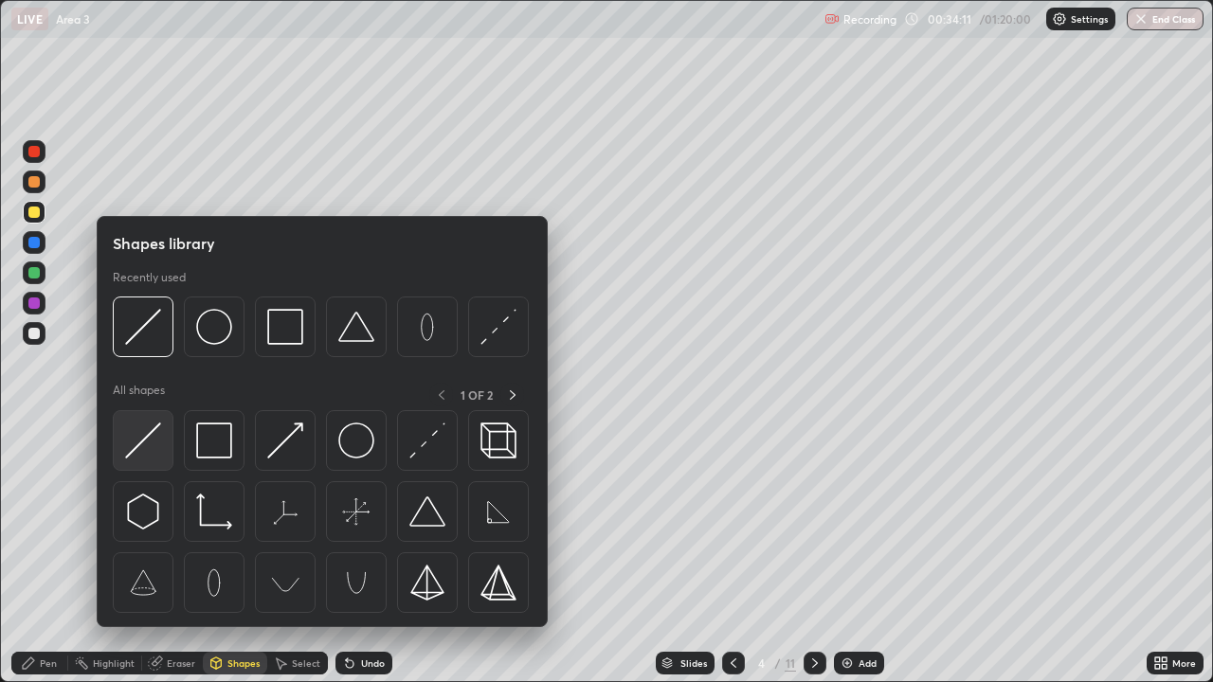
click at [152, 434] on img at bounding box center [143, 441] width 36 height 36
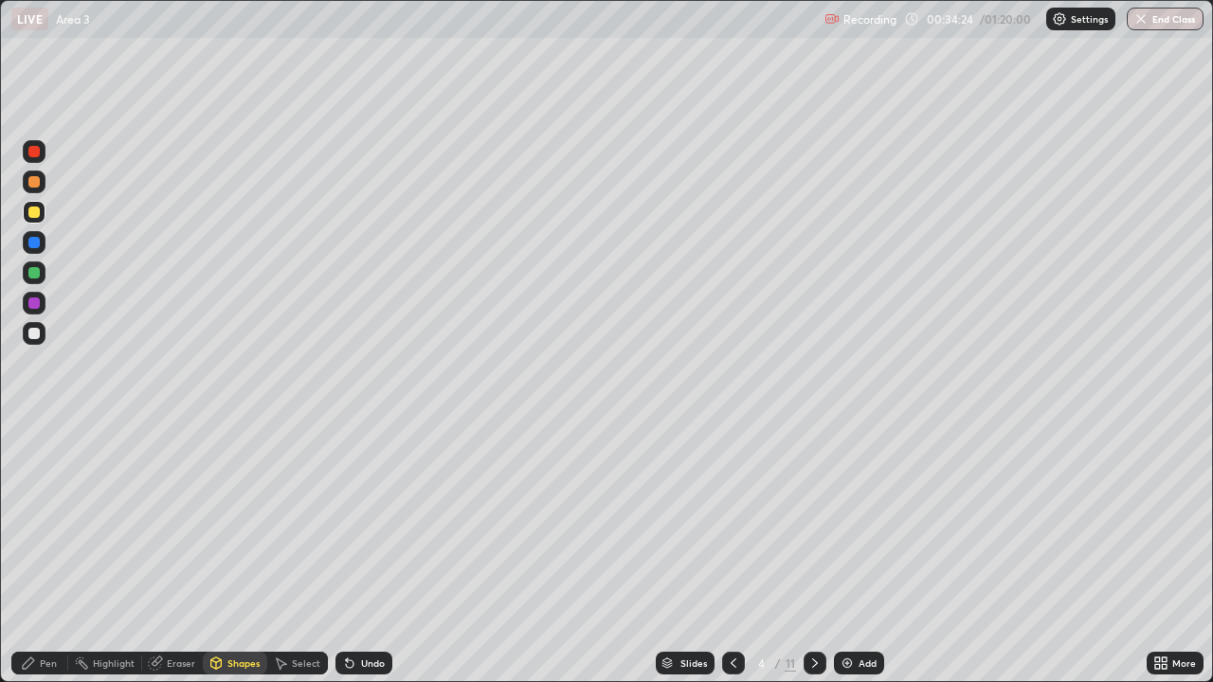
click at [34, 276] on div at bounding box center [33, 272] width 11 height 11
click at [36, 244] on div at bounding box center [33, 242] width 11 height 11
click at [36, 334] on div at bounding box center [33, 333] width 11 height 11
click at [43, 554] on div "Pen" at bounding box center [39, 663] width 57 height 23
click at [30, 214] on div at bounding box center [33, 212] width 11 height 11
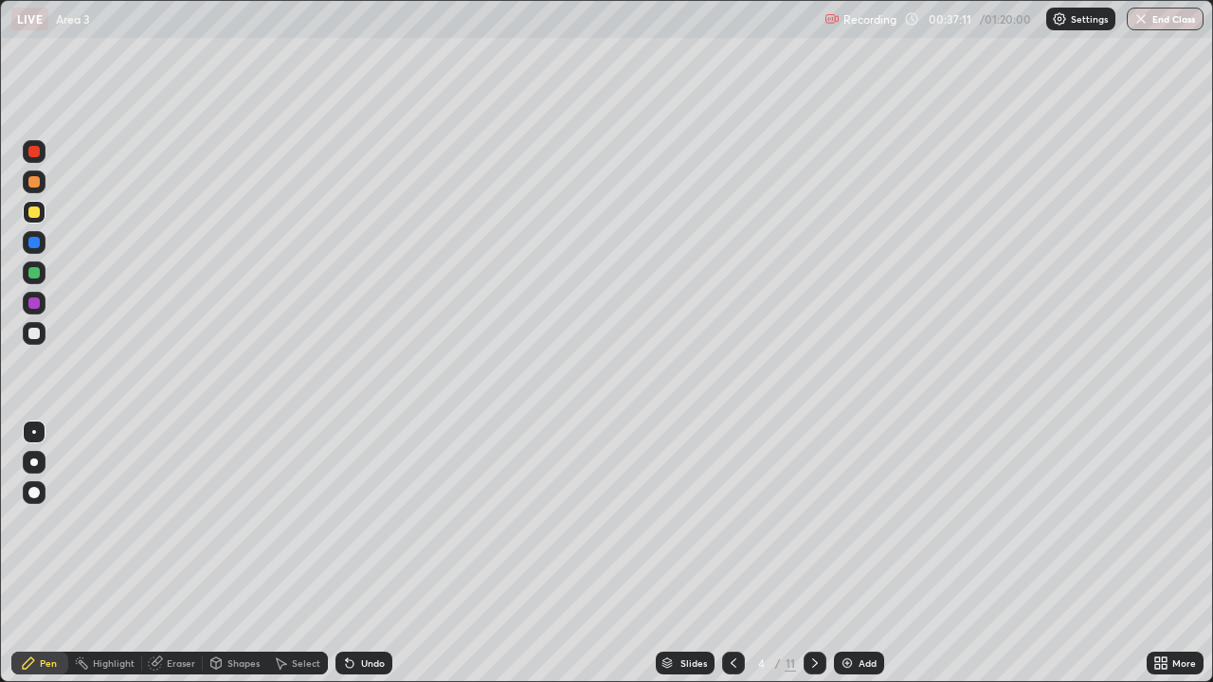
click at [34, 154] on div at bounding box center [33, 151] width 11 height 11
click at [36, 183] on div at bounding box center [33, 181] width 11 height 11
click at [813, 554] on icon at bounding box center [815, 663] width 15 height 15
click at [32, 214] on div at bounding box center [33, 212] width 11 height 11
click at [238, 554] on div "Shapes" at bounding box center [243, 663] width 32 height 9
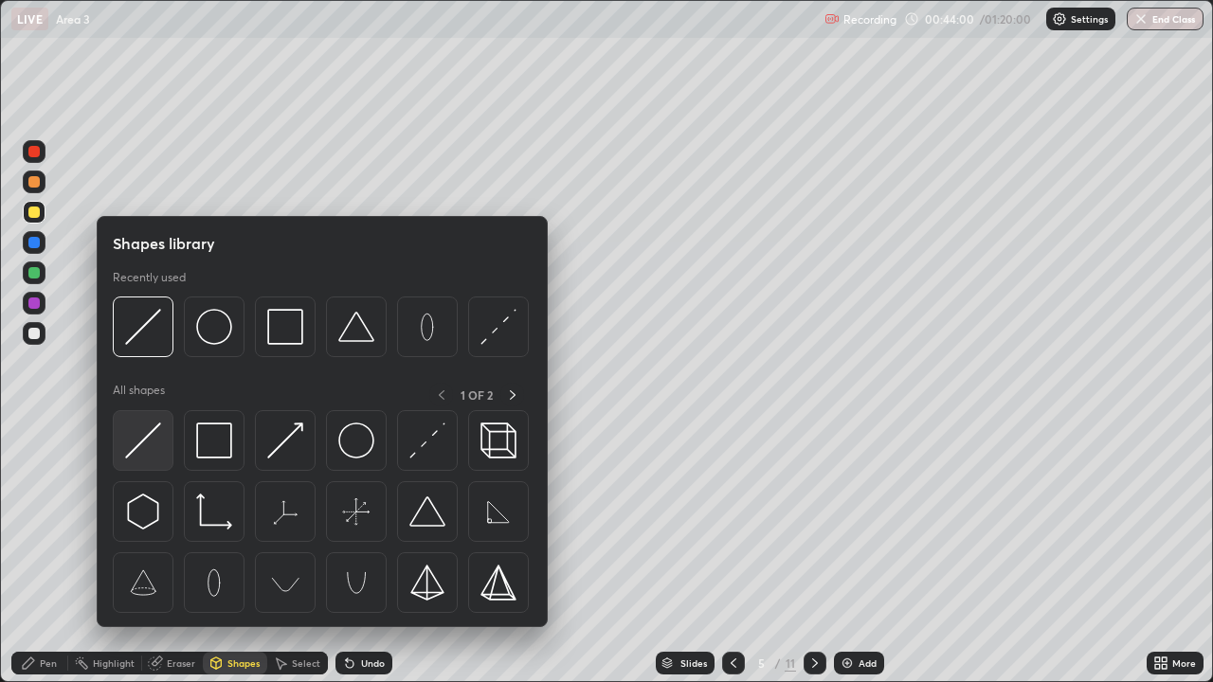
click at [150, 432] on img at bounding box center [143, 441] width 36 height 36
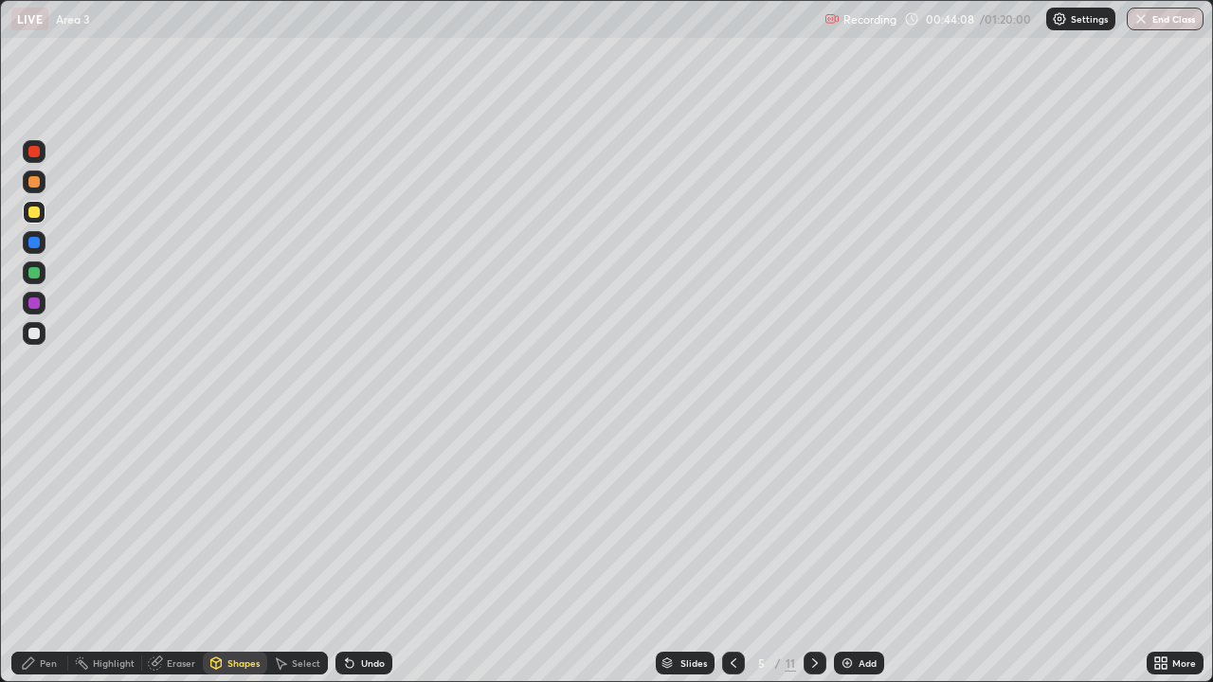
click at [34, 274] on div at bounding box center [33, 272] width 11 height 11
click at [248, 554] on div "Shapes" at bounding box center [243, 663] width 32 height 9
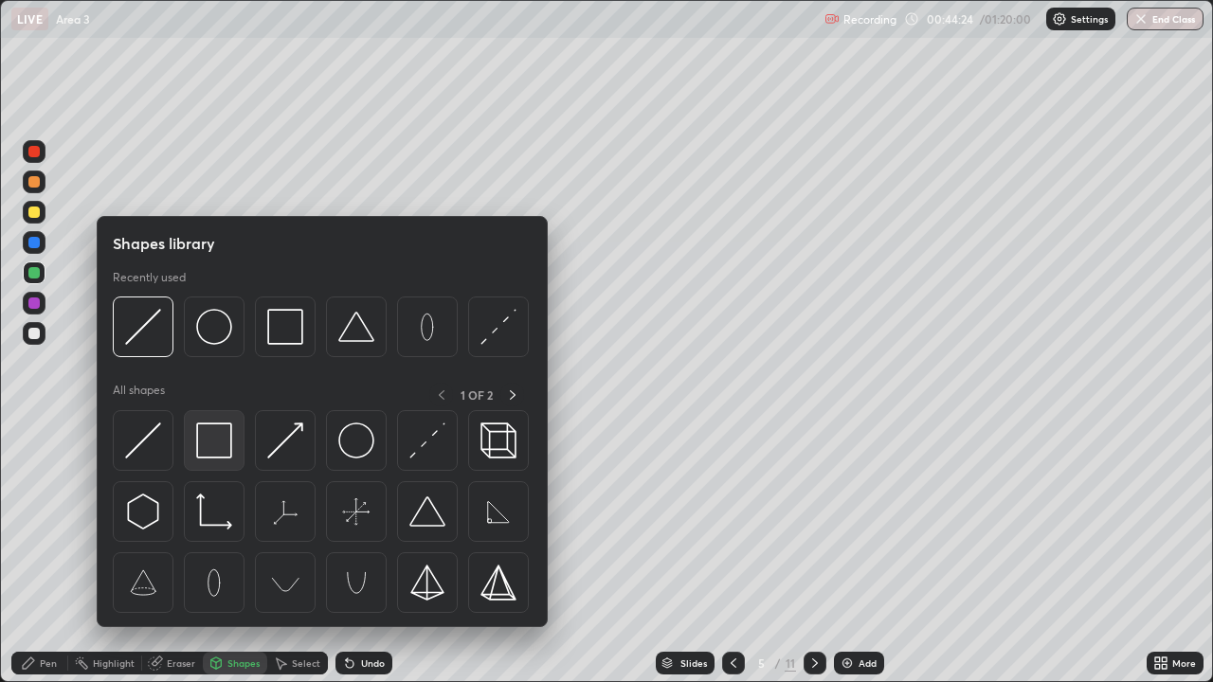
click at [220, 451] on img at bounding box center [214, 441] width 36 height 36
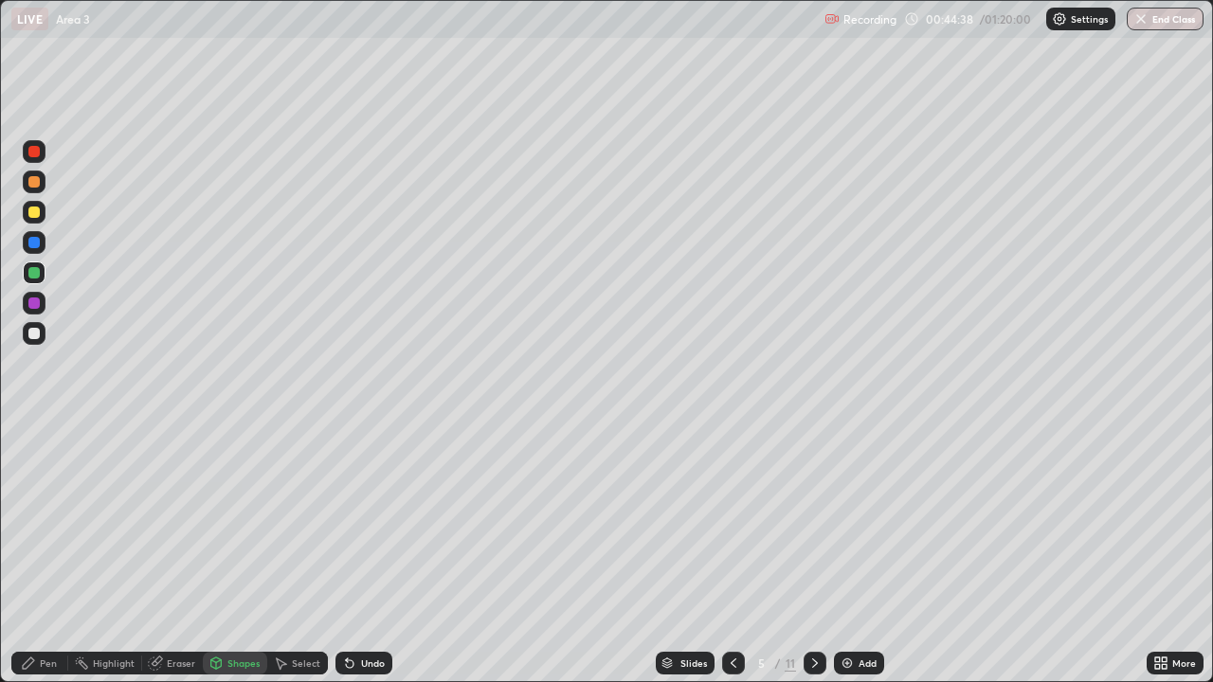
click at [29, 331] on div at bounding box center [33, 333] width 11 height 11
click at [32, 303] on div at bounding box center [33, 303] width 11 height 11
click at [50, 554] on div "Pen" at bounding box center [48, 663] width 17 height 9
click at [38, 155] on div at bounding box center [33, 151] width 11 height 11
click at [379, 554] on div "Undo" at bounding box center [364, 663] width 57 height 23
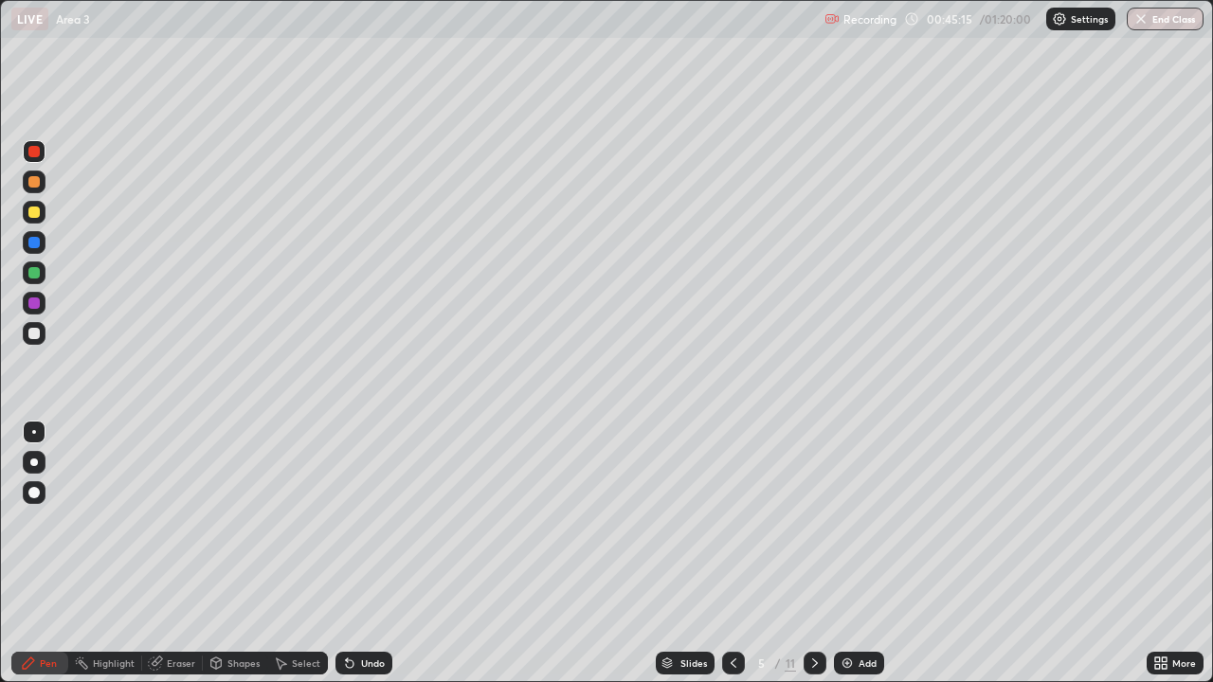
click at [302, 554] on div "Select" at bounding box center [306, 663] width 28 height 9
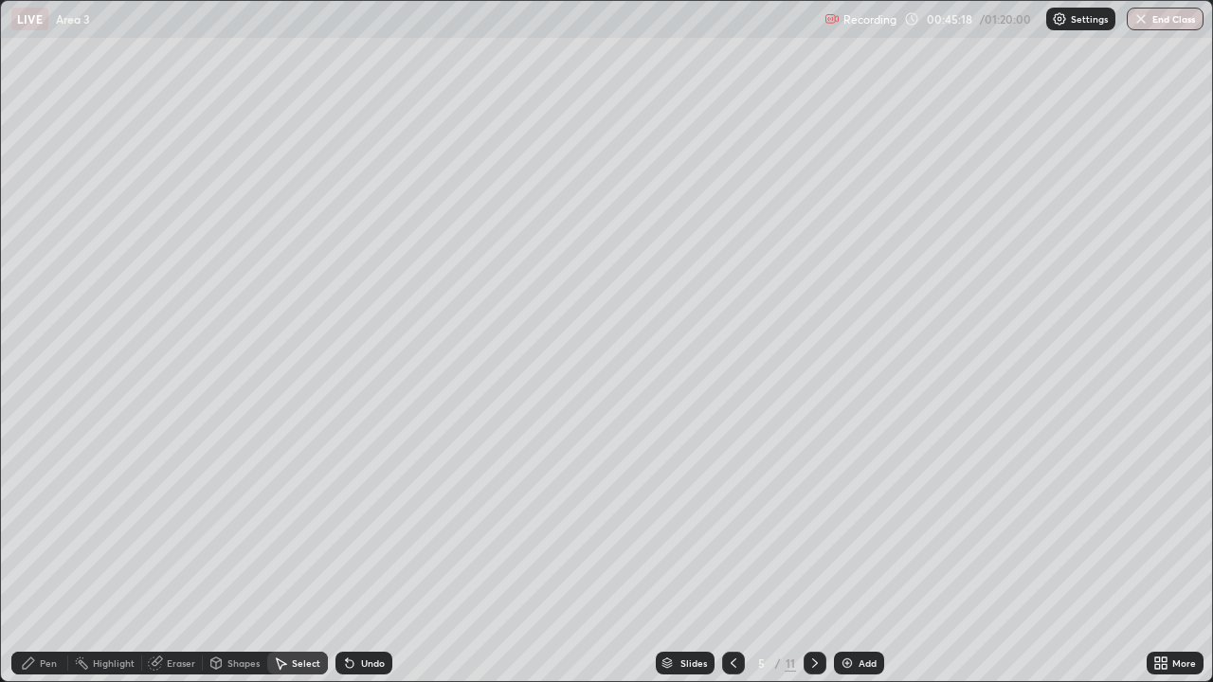
click at [368, 554] on div "Undo" at bounding box center [373, 663] width 24 height 9
click at [364, 554] on div "Undo" at bounding box center [373, 663] width 24 height 9
click at [374, 554] on div "Undo" at bounding box center [373, 663] width 24 height 9
click at [223, 554] on div "Shapes" at bounding box center [235, 663] width 64 height 23
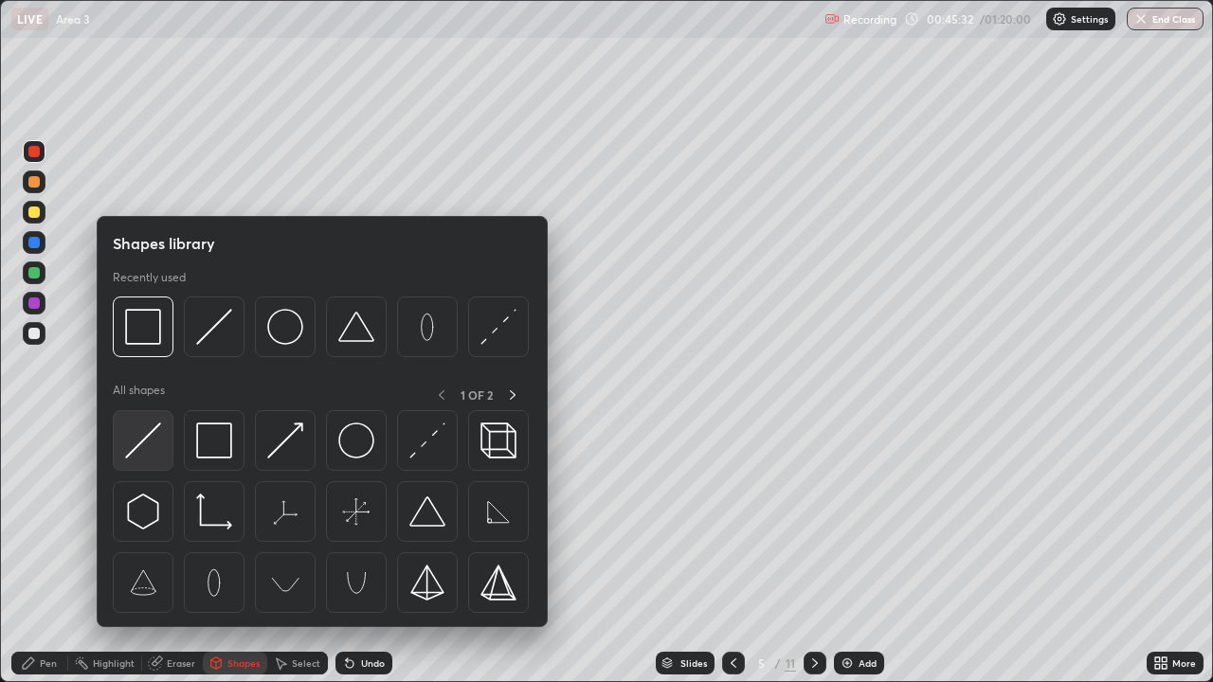
click at [135, 445] on img at bounding box center [143, 441] width 36 height 36
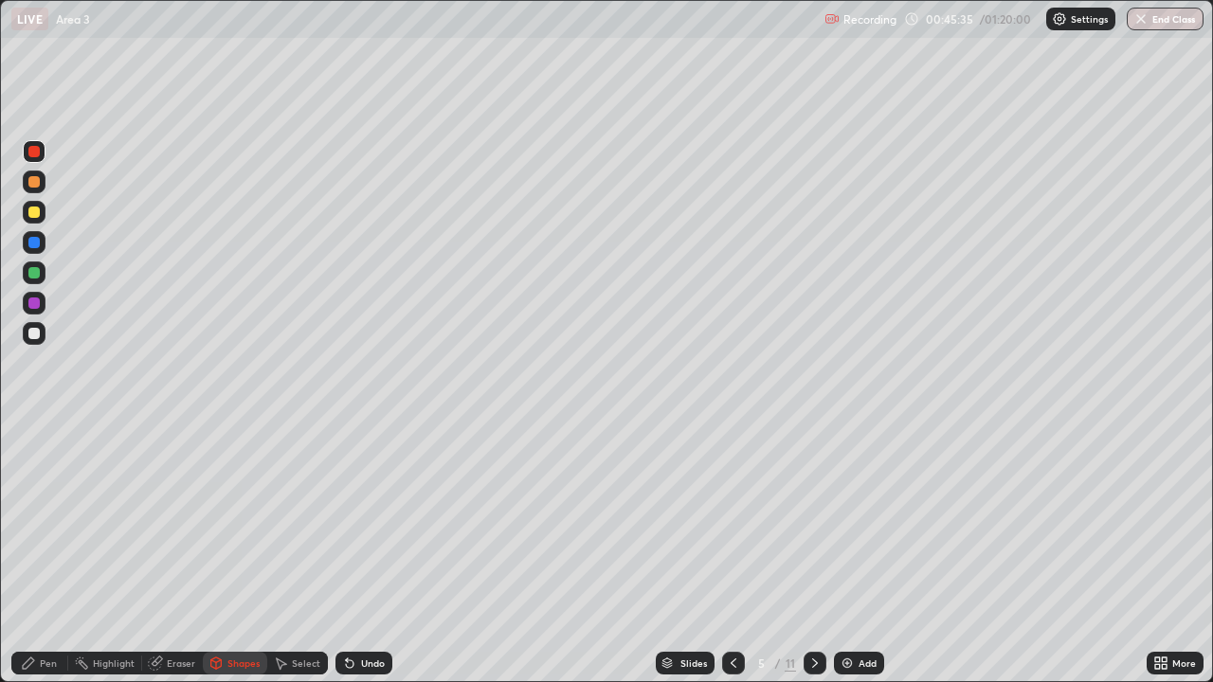
click at [38, 214] on div at bounding box center [33, 212] width 11 height 11
click at [252, 554] on div "Shapes" at bounding box center [243, 663] width 32 height 9
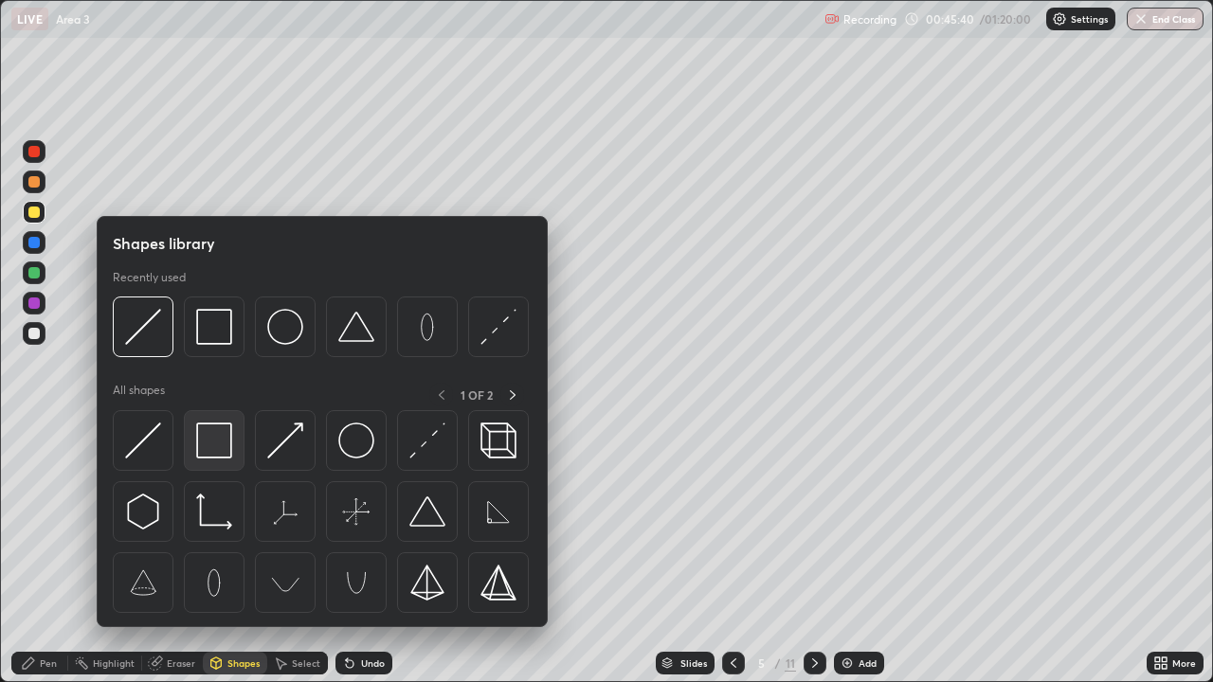
click at [223, 443] on img at bounding box center [214, 441] width 36 height 36
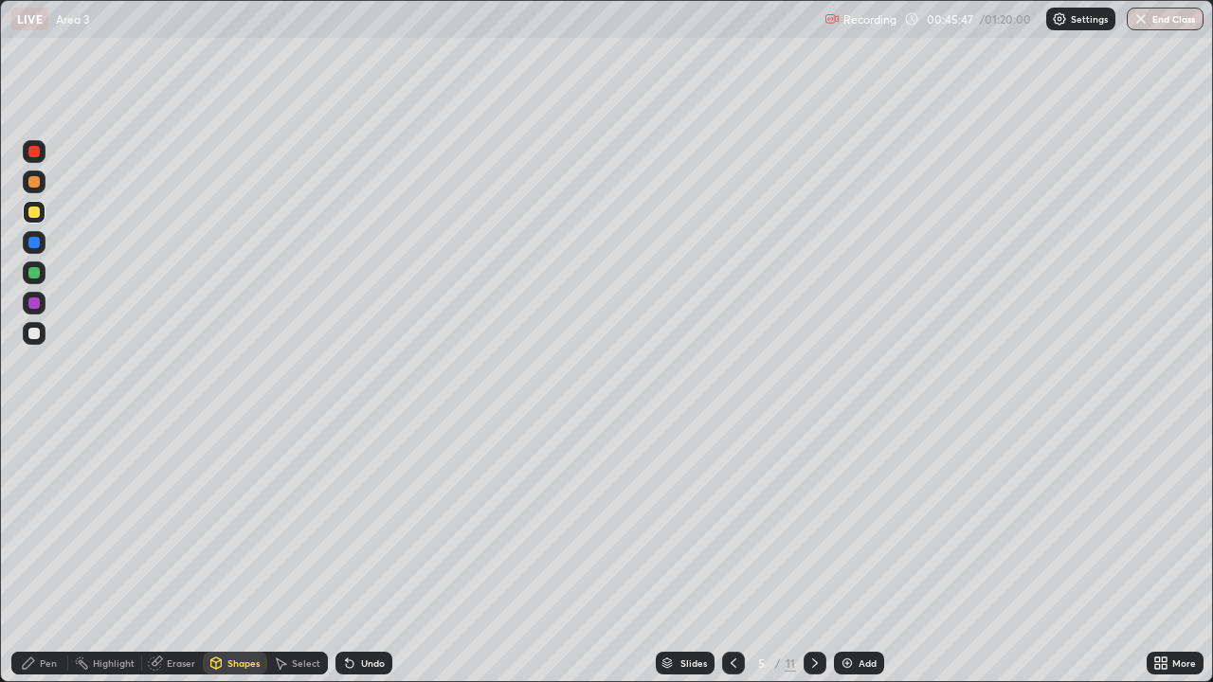
click at [35, 334] on div at bounding box center [33, 333] width 11 height 11
click at [49, 554] on div "Pen" at bounding box center [48, 663] width 17 height 9
click at [39, 156] on div at bounding box center [34, 151] width 23 height 23
click at [29, 333] on div at bounding box center [33, 333] width 11 height 11
click at [33, 274] on div at bounding box center [33, 272] width 11 height 11
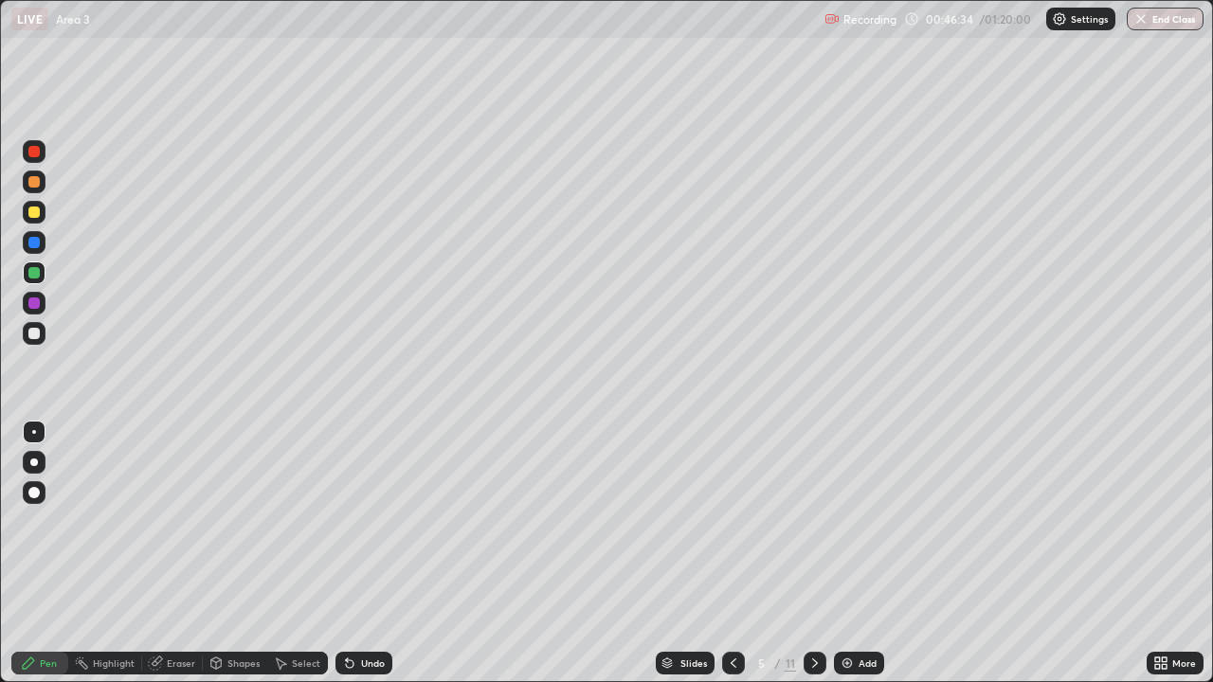
click at [36, 182] on div at bounding box center [33, 181] width 11 height 11
click at [376, 554] on div "Undo" at bounding box center [373, 663] width 24 height 9
click at [377, 554] on div "Undo" at bounding box center [373, 663] width 24 height 9
click at [34, 152] on div at bounding box center [33, 151] width 11 height 11
click at [813, 554] on icon at bounding box center [815, 663] width 15 height 15
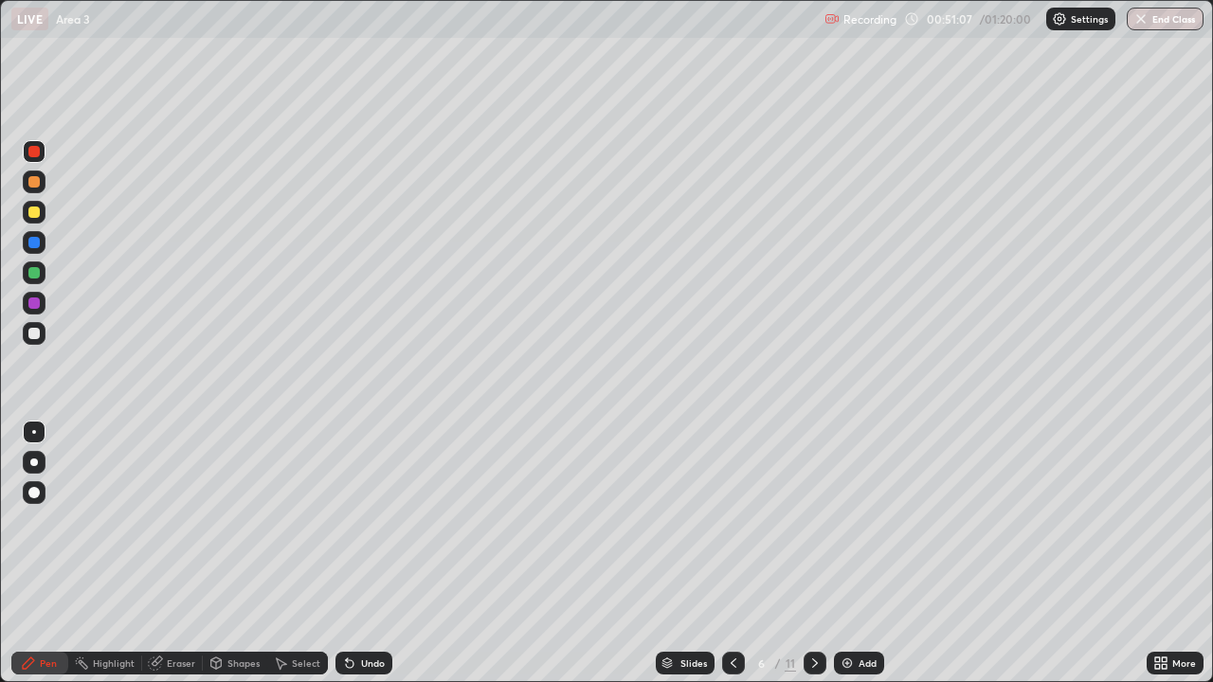
click at [38, 214] on div at bounding box center [33, 212] width 11 height 11
click at [732, 554] on icon at bounding box center [733, 663] width 15 height 15
click at [813, 554] on icon at bounding box center [815, 663] width 15 height 15
click at [35, 272] on div at bounding box center [33, 272] width 11 height 11
click at [364, 554] on div "Undo" at bounding box center [373, 663] width 24 height 9
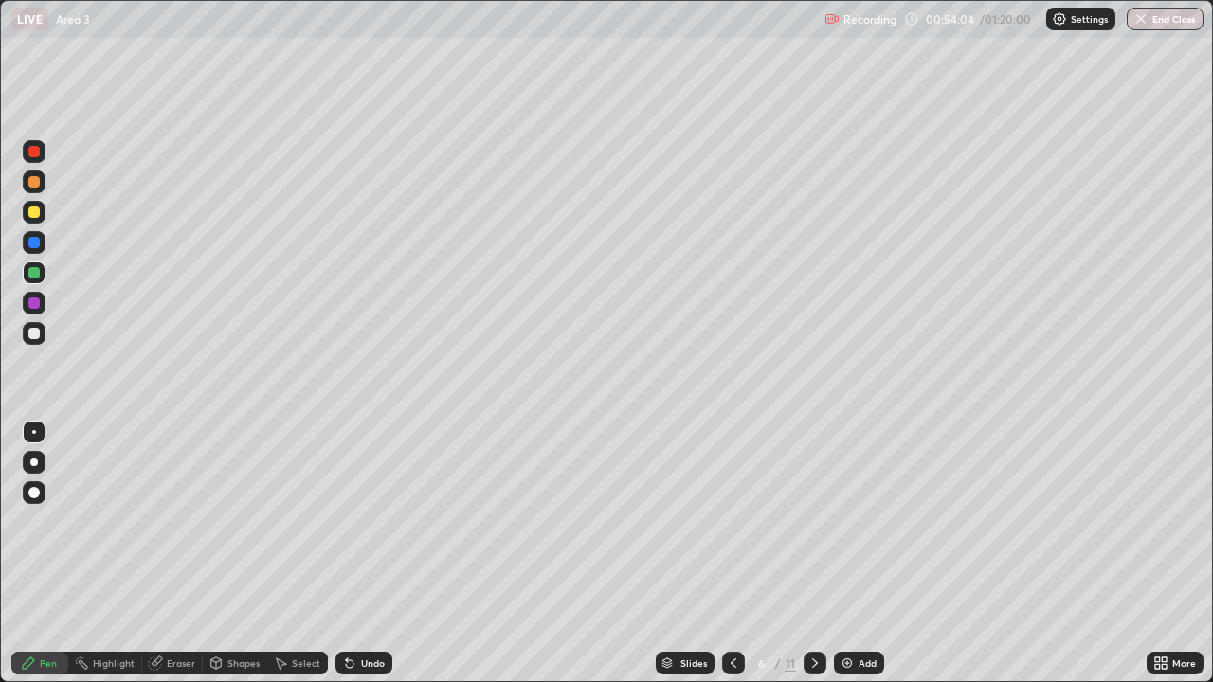
click at [238, 554] on div "Shapes" at bounding box center [243, 663] width 32 height 9
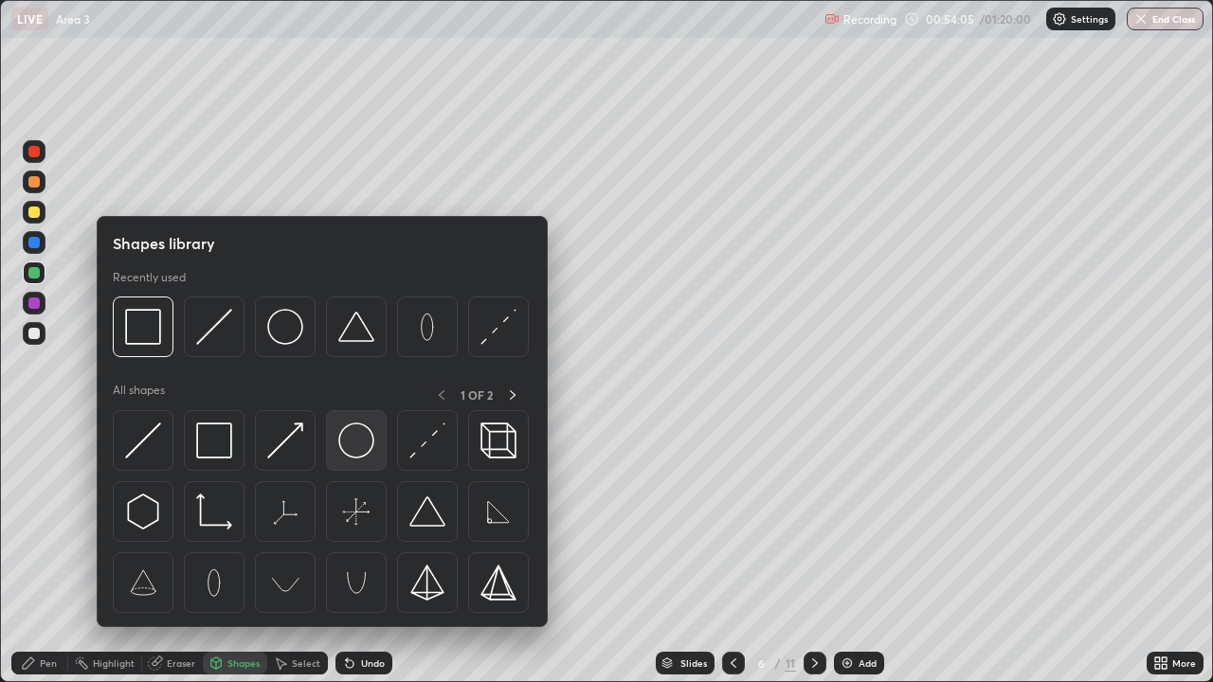
click at [348, 449] on img at bounding box center [356, 441] width 36 height 36
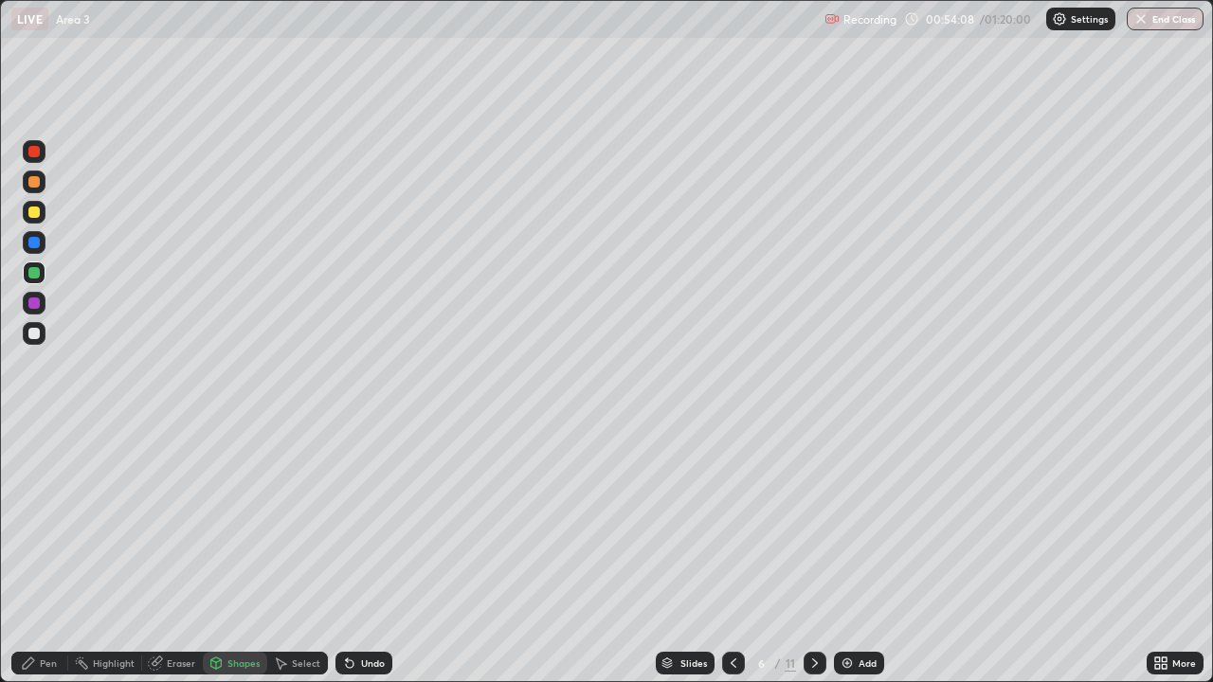
click at [33, 332] on div at bounding box center [33, 333] width 11 height 11
click at [49, 554] on div "Pen" at bounding box center [48, 663] width 17 height 9
click at [32, 182] on div at bounding box center [33, 181] width 11 height 11
click at [35, 333] on div at bounding box center [33, 333] width 11 height 11
click at [32, 155] on div at bounding box center [33, 151] width 11 height 11
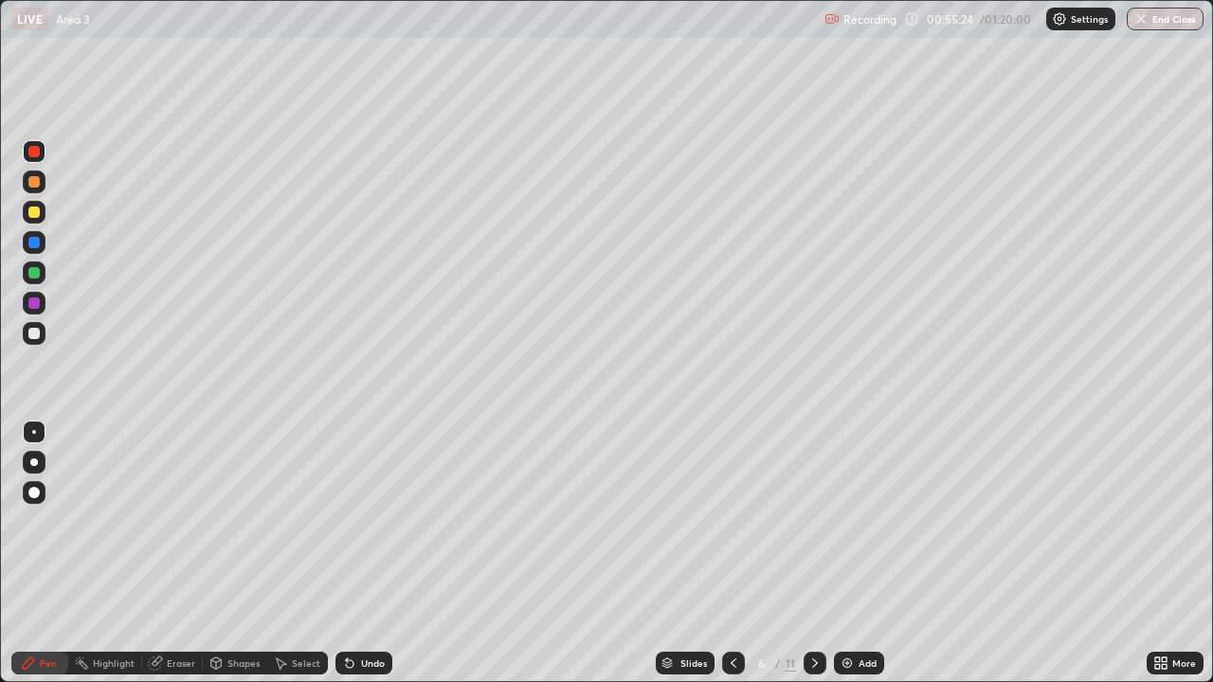
click at [31, 333] on div at bounding box center [33, 333] width 11 height 11
click at [178, 554] on div "Eraser" at bounding box center [181, 663] width 28 height 9
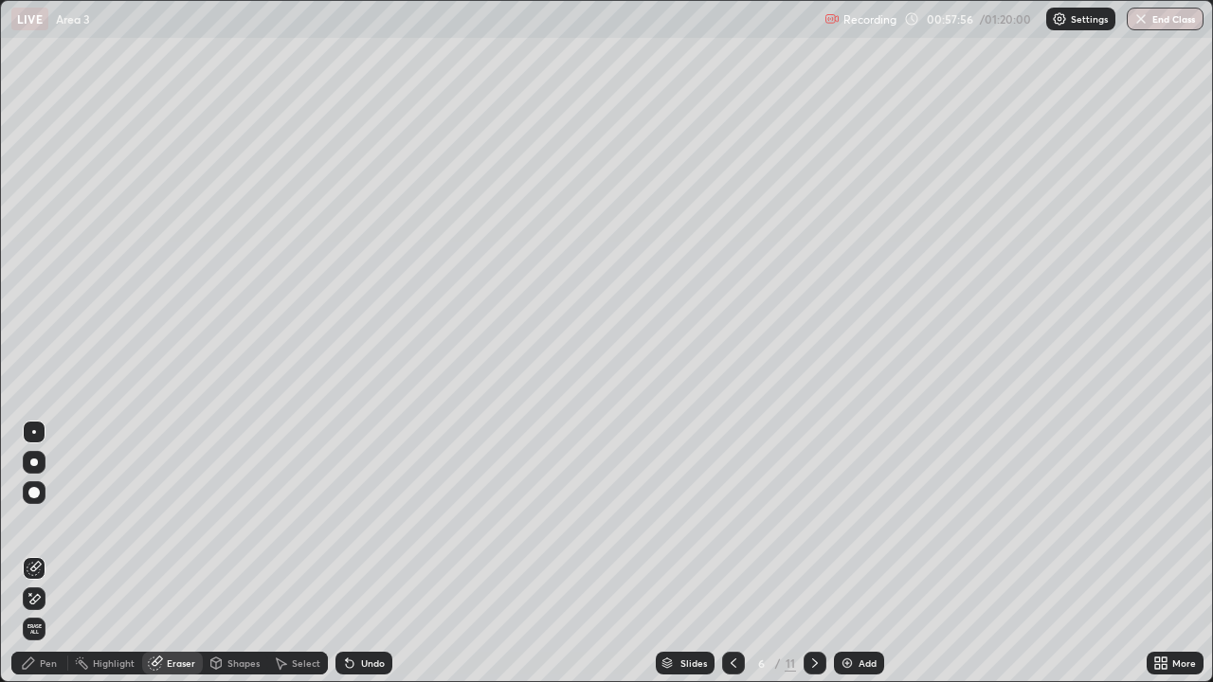
click at [45, 554] on div "Pen" at bounding box center [48, 663] width 17 height 9
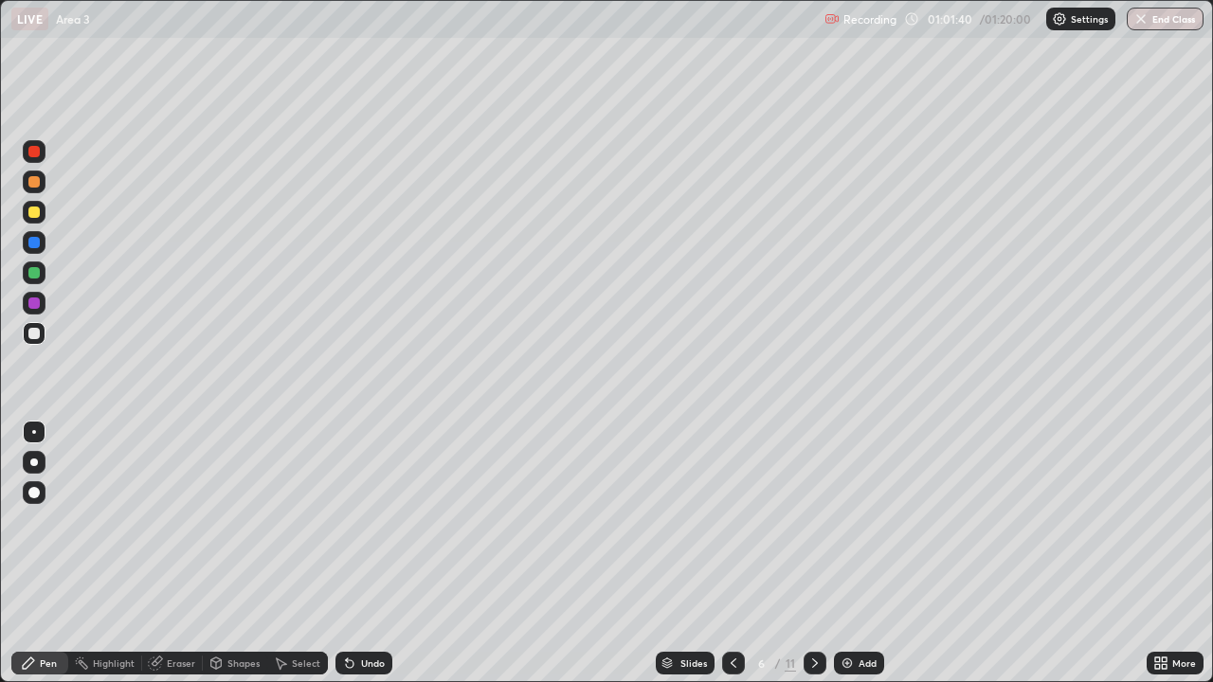
click at [810, 554] on icon at bounding box center [815, 663] width 15 height 15
click at [38, 211] on div at bounding box center [33, 212] width 11 height 11
click at [35, 182] on div at bounding box center [33, 181] width 11 height 11
click at [36, 214] on div at bounding box center [33, 212] width 11 height 11
click at [231, 554] on div "Shapes" at bounding box center [243, 663] width 32 height 9
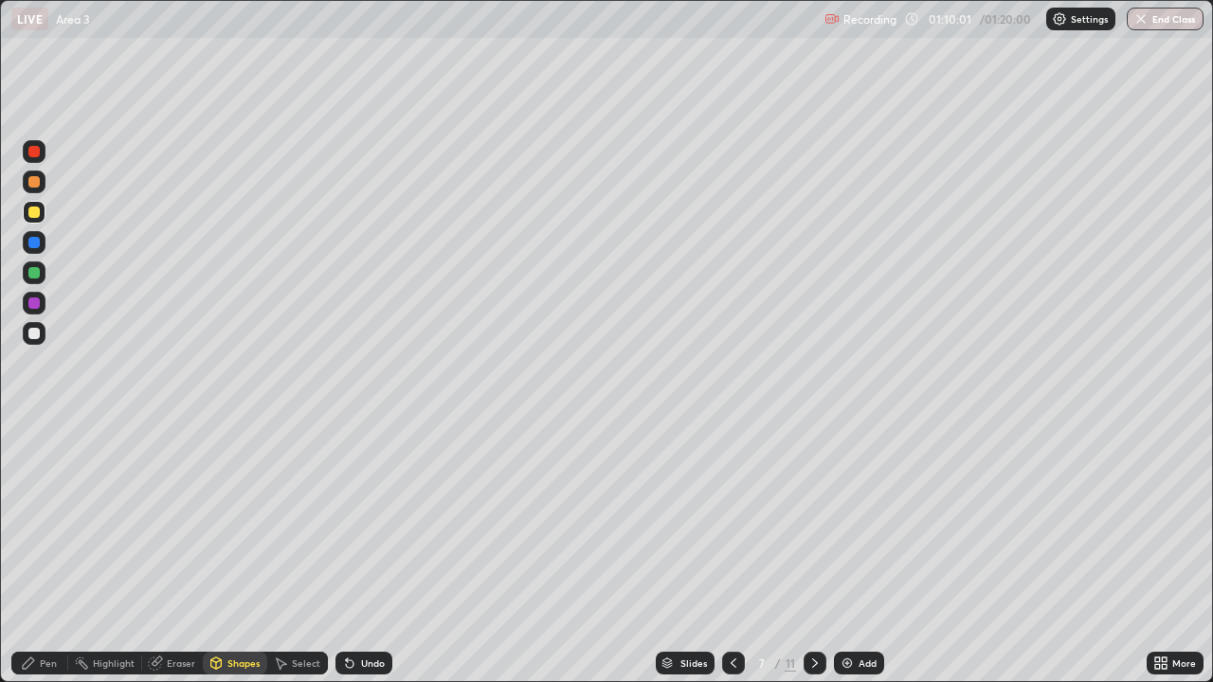
click at [54, 554] on div "Pen" at bounding box center [39, 663] width 57 height 23
click at [371, 554] on div "Undo" at bounding box center [364, 663] width 57 height 23
click at [364, 554] on div "Undo" at bounding box center [364, 663] width 57 height 23
click at [175, 554] on div "Eraser" at bounding box center [181, 663] width 28 height 9
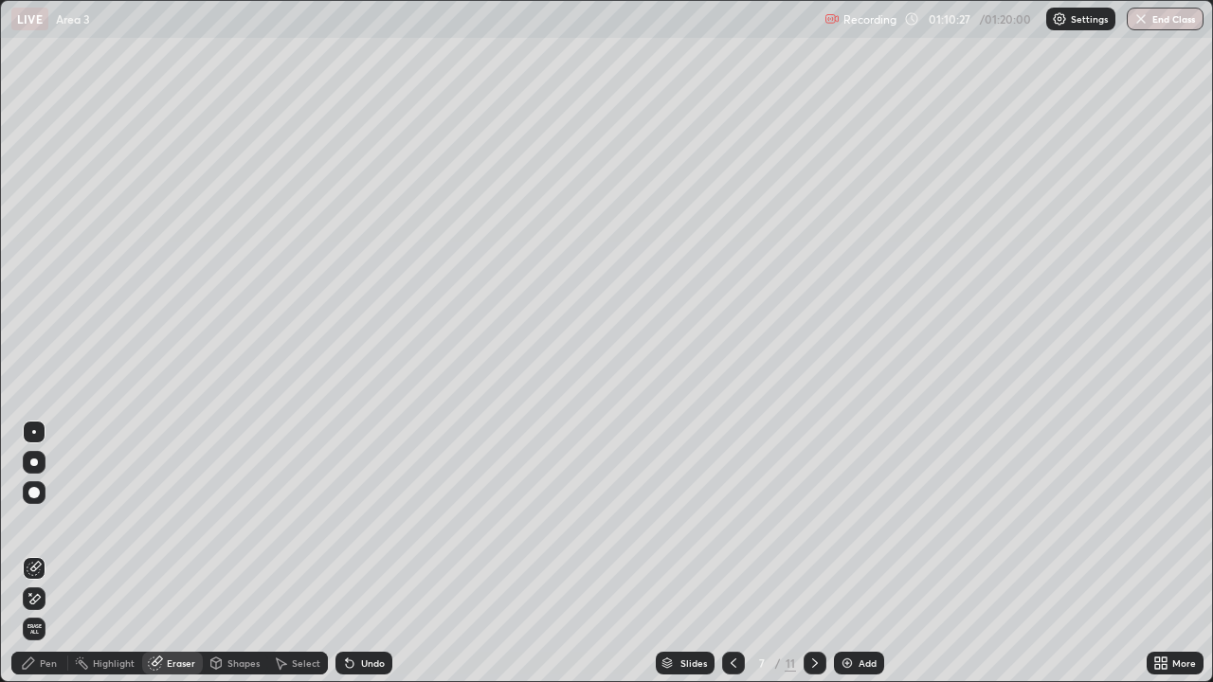
click at [38, 554] on icon at bounding box center [34, 599] width 15 height 16
click at [59, 554] on div "Pen" at bounding box center [39, 663] width 57 height 23
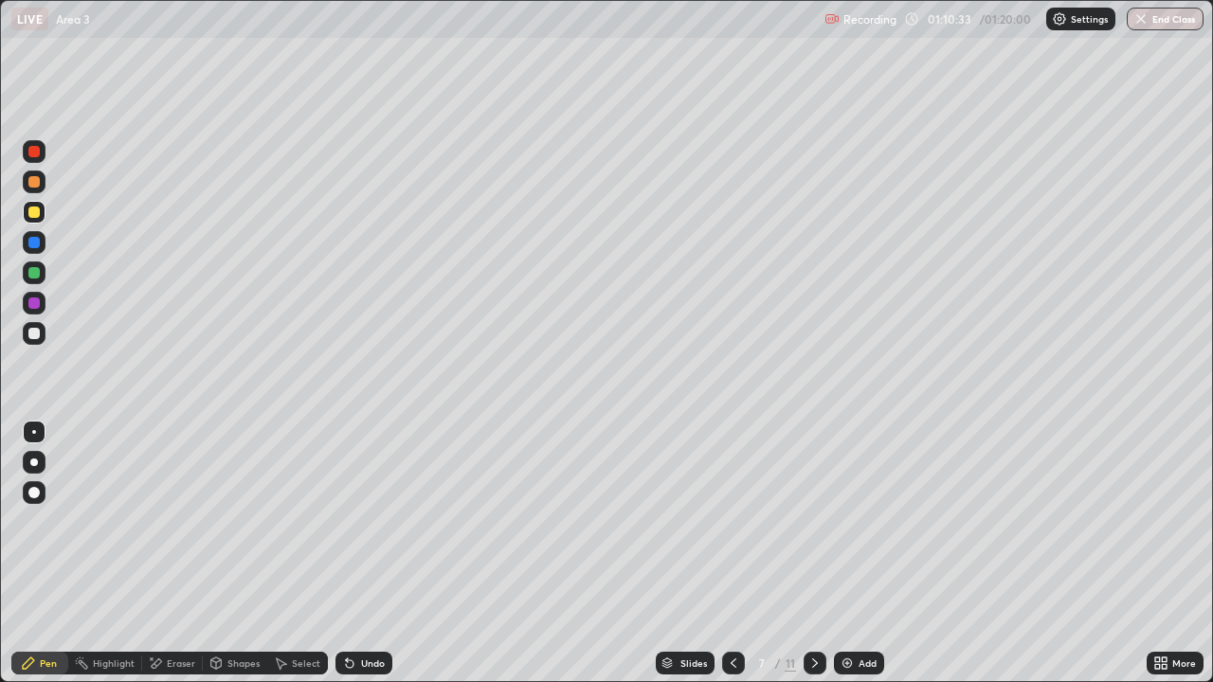
click at [239, 554] on div "Shapes" at bounding box center [243, 663] width 32 height 9
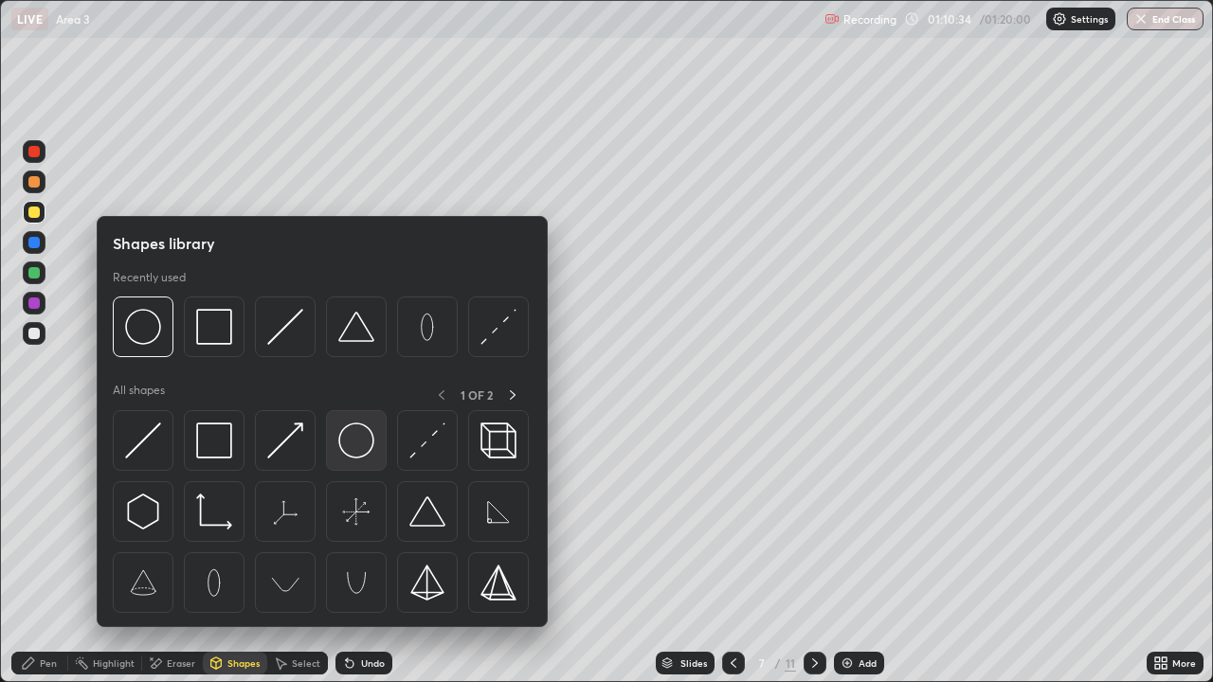
click at [356, 453] on img at bounding box center [356, 441] width 36 height 36
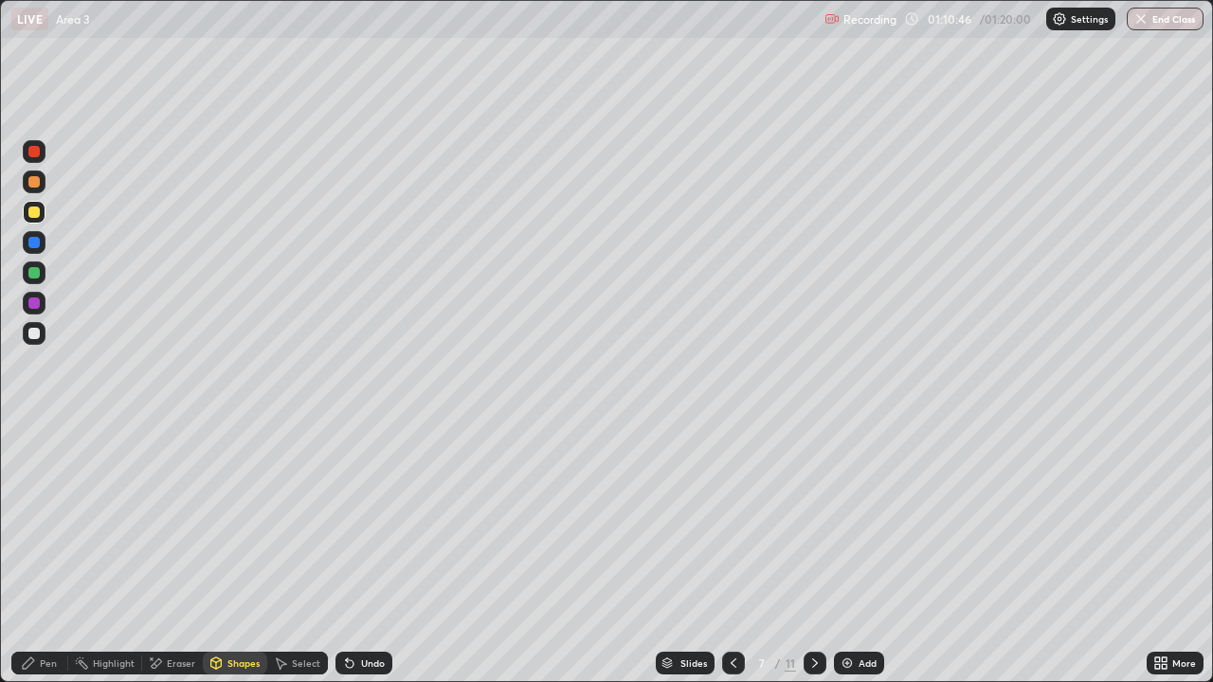
click at [43, 554] on div "Pen" at bounding box center [48, 663] width 17 height 9
click at [35, 335] on div at bounding box center [33, 333] width 11 height 11
click at [1163, 26] on button "End Class" at bounding box center [1165, 19] width 77 height 23
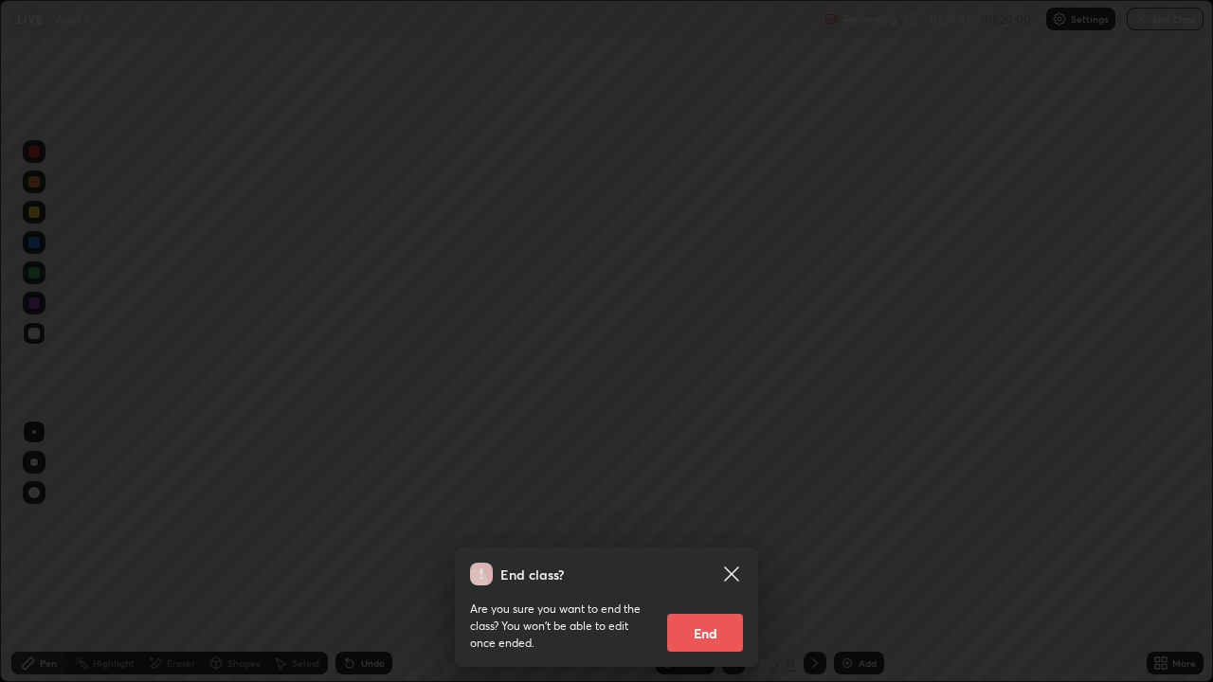
click at [719, 554] on button "End" at bounding box center [705, 633] width 76 height 38
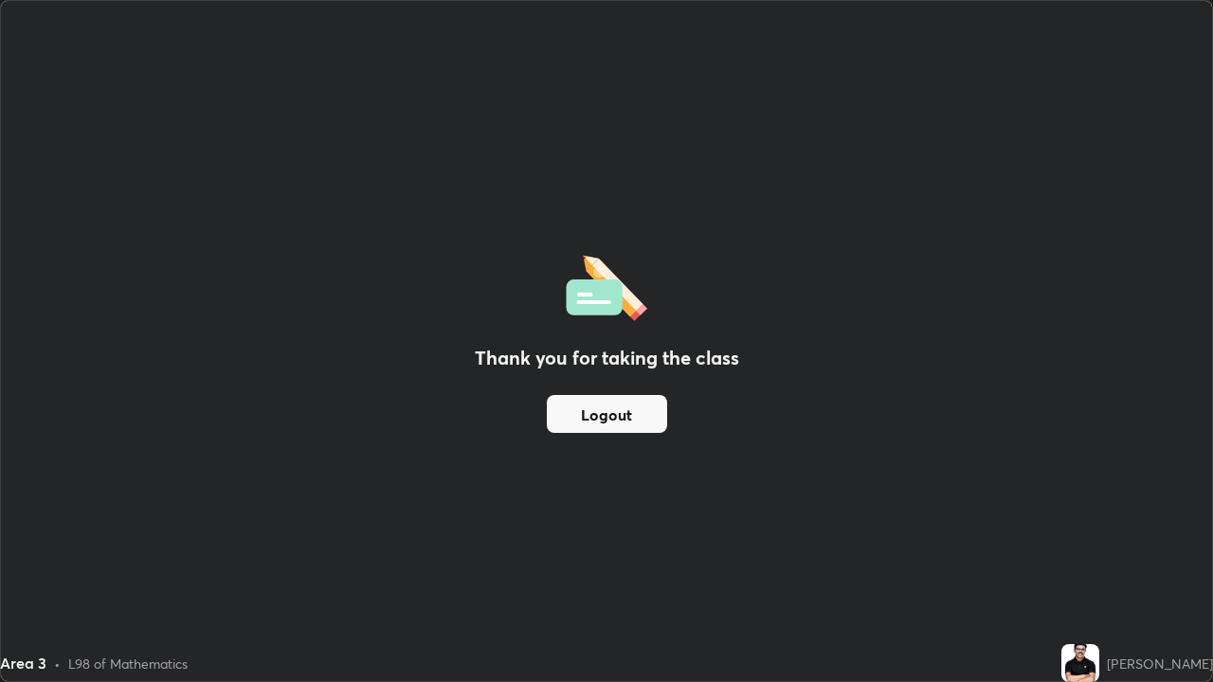
click at [618, 416] on button "Logout" at bounding box center [607, 414] width 120 height 38
click at [612, 413] on button "Logout" at bounding box center [607, 414] width 120 height 38
